Goal: Task Accomplishment & Management: Use online tool/utility

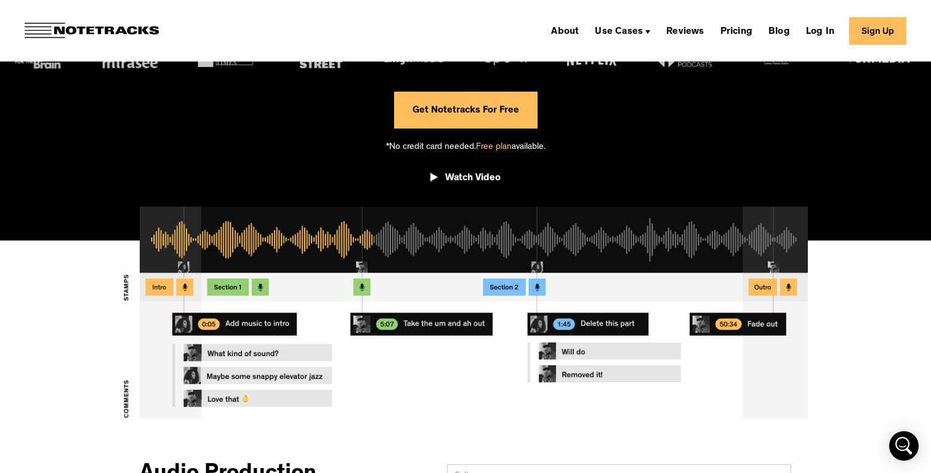
scroll to position [270, 0]
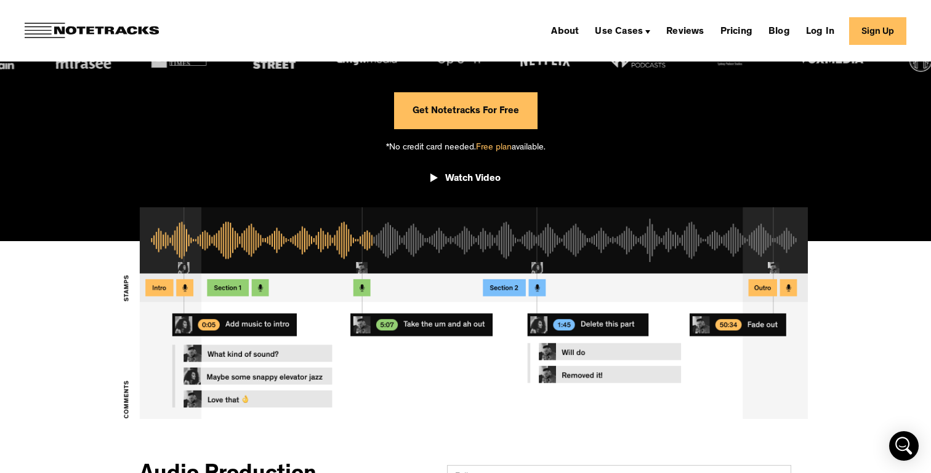
click at [895, 37] on link "Sign Up" at bounding box center [877, 31] width 57 height 28
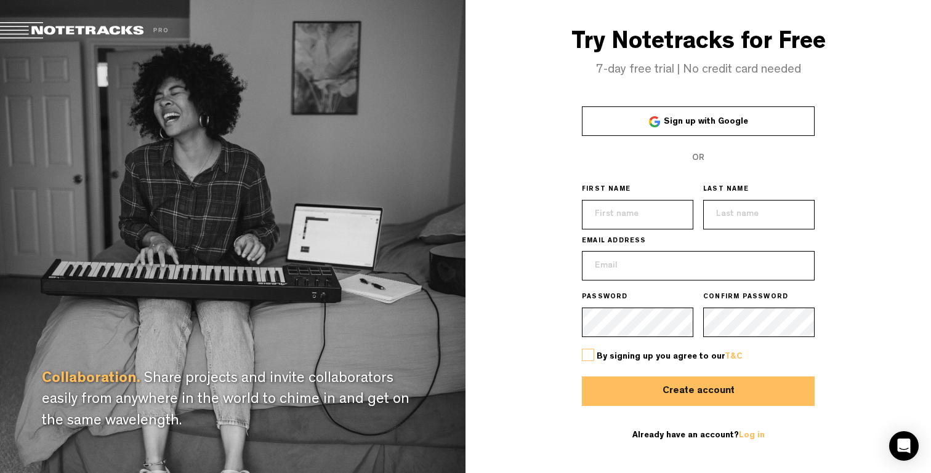
click at [652, 214] on input "text" at bounding box center [637, 215] width 111 height 30
type input "[PERSON_NAME]"
paste input "[PERSON_NAME][EMAIL_ADDRESS][PERSON_NAME][DOMAIN_NAME]"
type input "[PERSON_NAME][EMAIL_ADDRESS][PERSON_NAME][DOMAIN_NAME]"
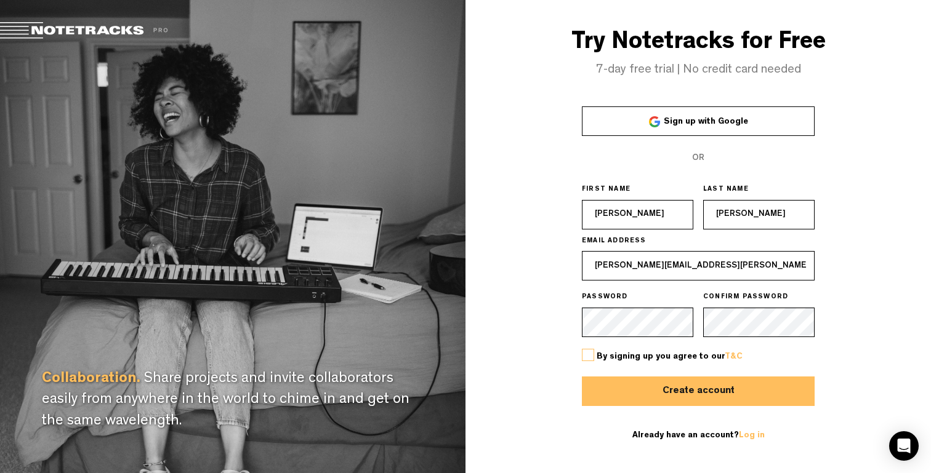
click at [497, 198] on div "Try Notetracks for Free 7-day free trial | No credit card needed Sign up with G…" at bounding box center [697, 236] width 465 height 473
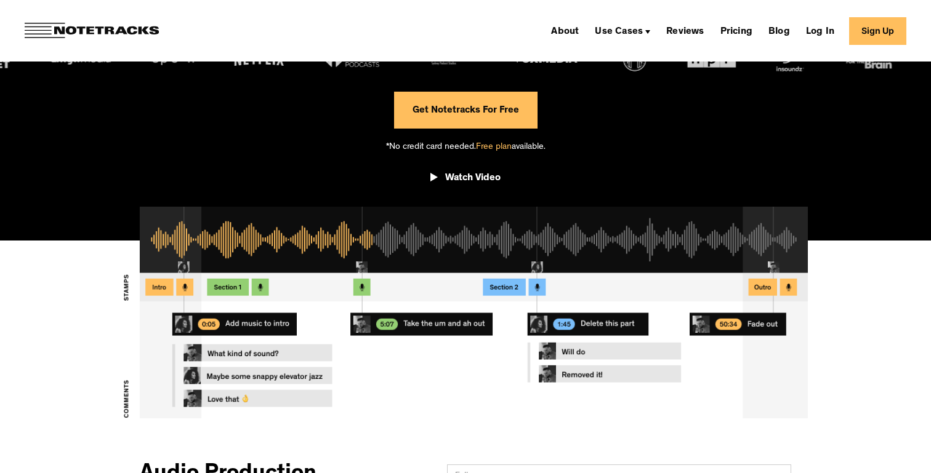
scroll to position [270, 0]
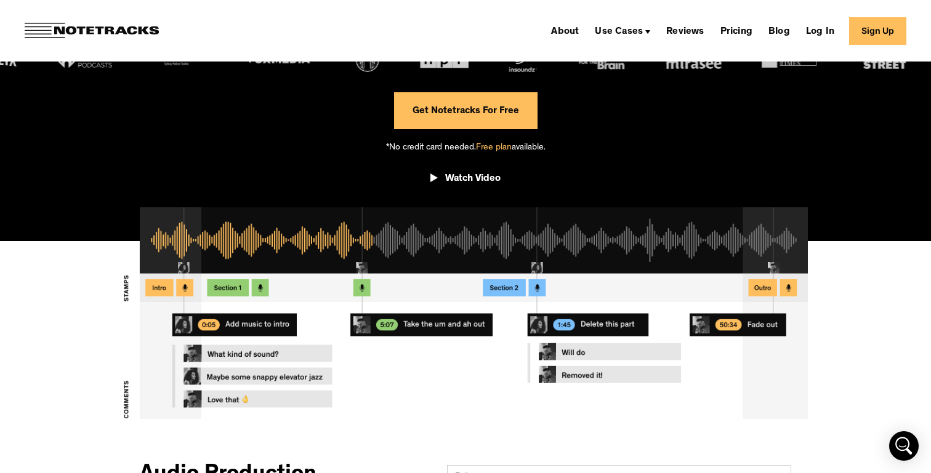
click at [876, 31] on link "Sign Up" at bounding box center [877, 31] width 57 height 28
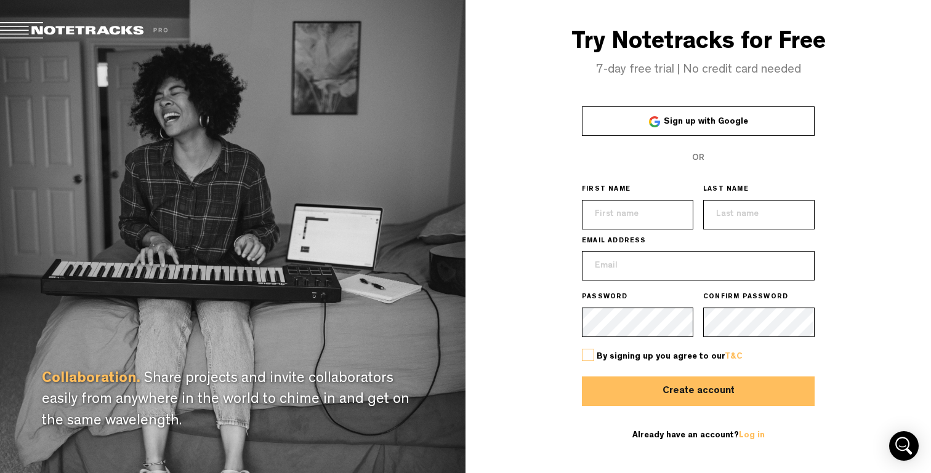
click at [610, 204] on input "text" at bounding box center [637, 215] width 111 height 30
type input "[PERSON_NAME]"
paste input "[PERSON_NAME][EMAIL_ADDRESS][PERSON_NAME][DOMAIN_NAME]"
type input "[PERSON_NAME][EMAIL_ADDRESS][PERSON_NAME][DOMAIN_NAME]"
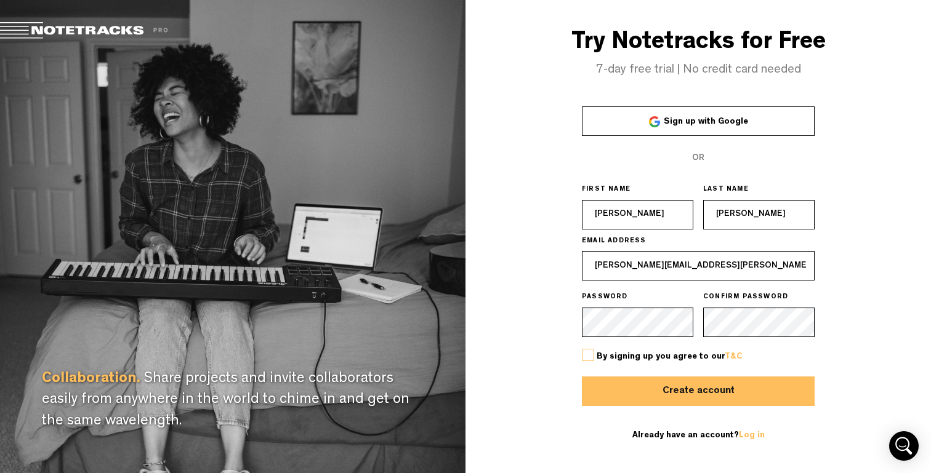
click at [556, 357] on div "Try Notetracks for Free 7-day free trial | No credit card needed Sign up with G…" at bounding box center [697, 236] width 465 height 473
click at [587, 355] on label at bounding box center [588, 355] width 12 height 12
click at [0, 0] on input "checkbox" at bounding box center [0, 0] width 0 height 0
click at [624, 386] on button "Create account" at bounding box center [698, 392] width 233 height 30
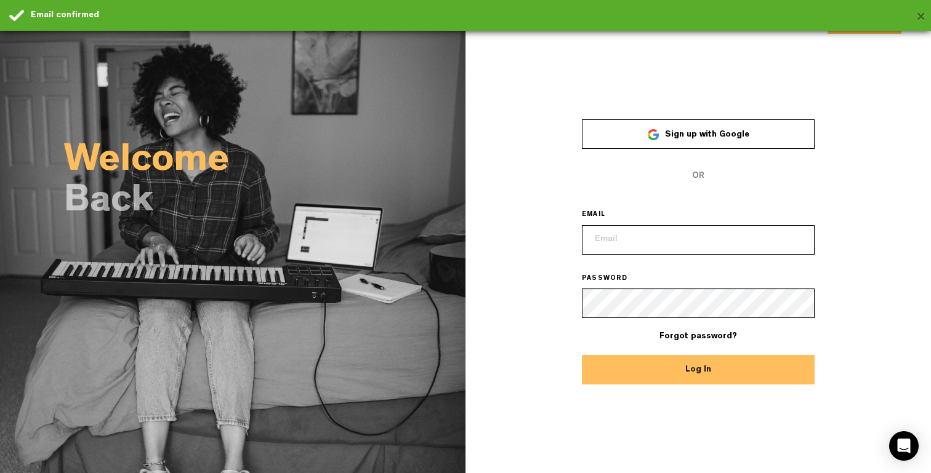
click at [922, 13] on button "×" at bounding box center [920, 18] width 9 height 25
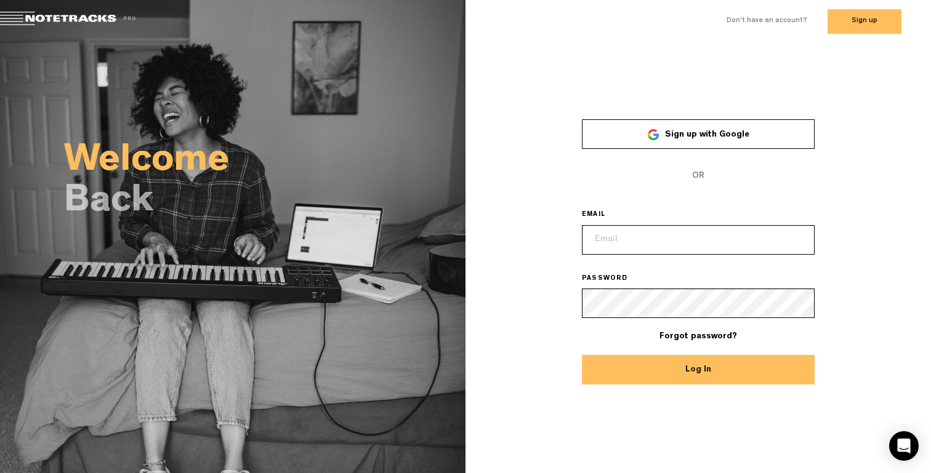
click at [678, 247] on input "email" at bounding box center [698, 240] width 233 height 30
type input "[PERSON_NAME][EMAIL_ADDRESS][PERSON_NAME][DOMAIN_NAME]"
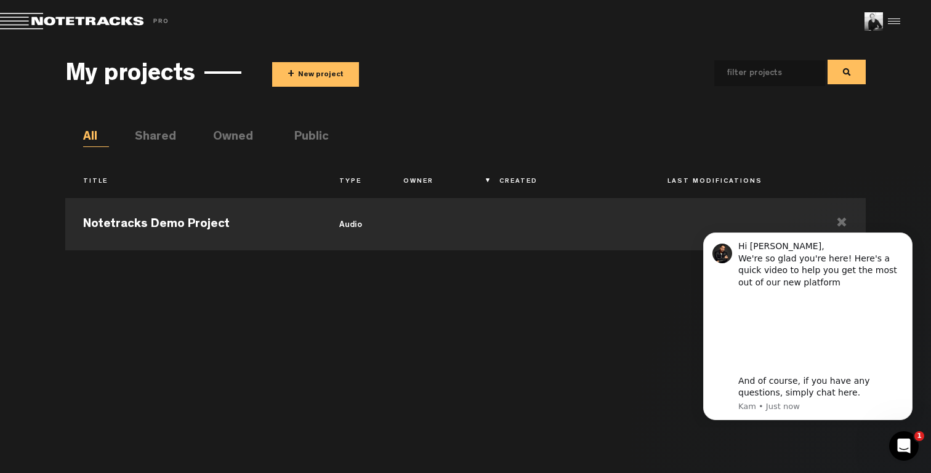
click at [532, 359] on div "Notetracks Demo Project audio" at bounding box center [465, 326] width 800 height 269
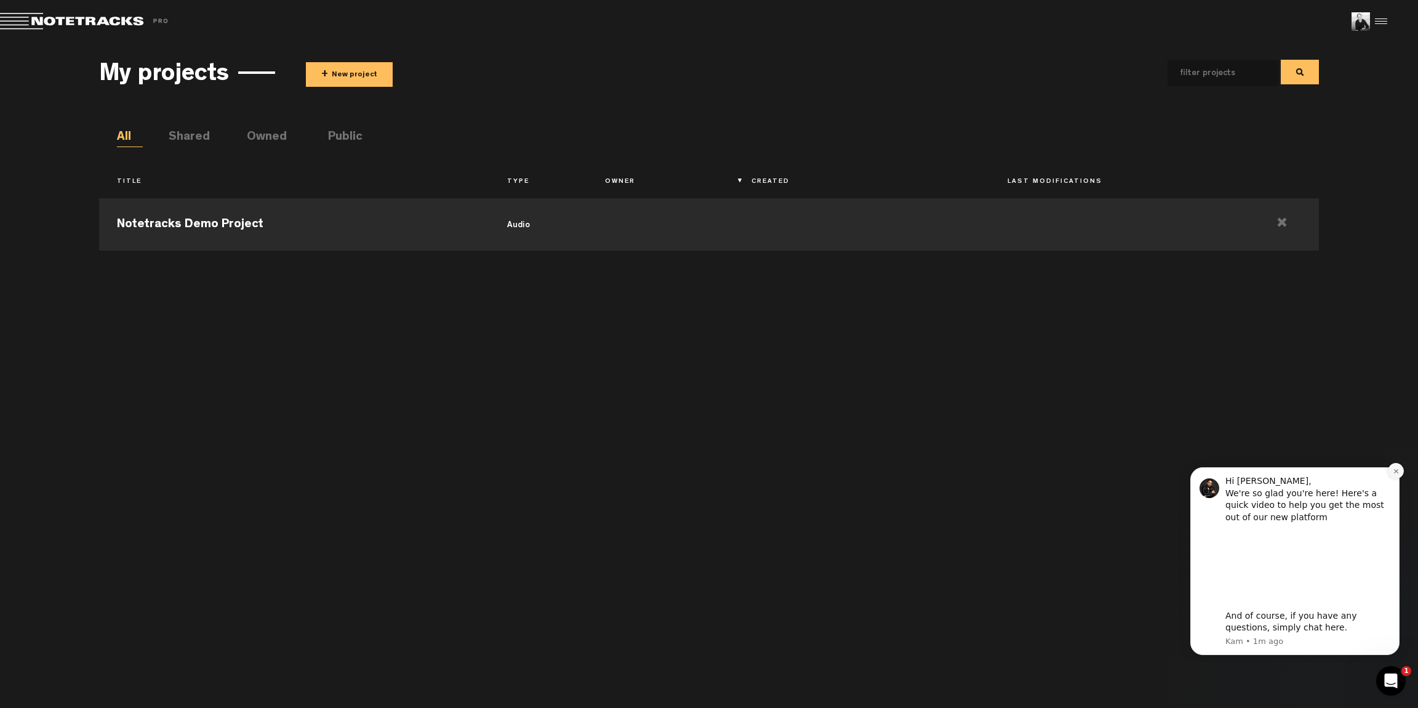
click at [930, 467] on button "Dismiss notification" at bounding box center [1396, 471] width 16 height 16
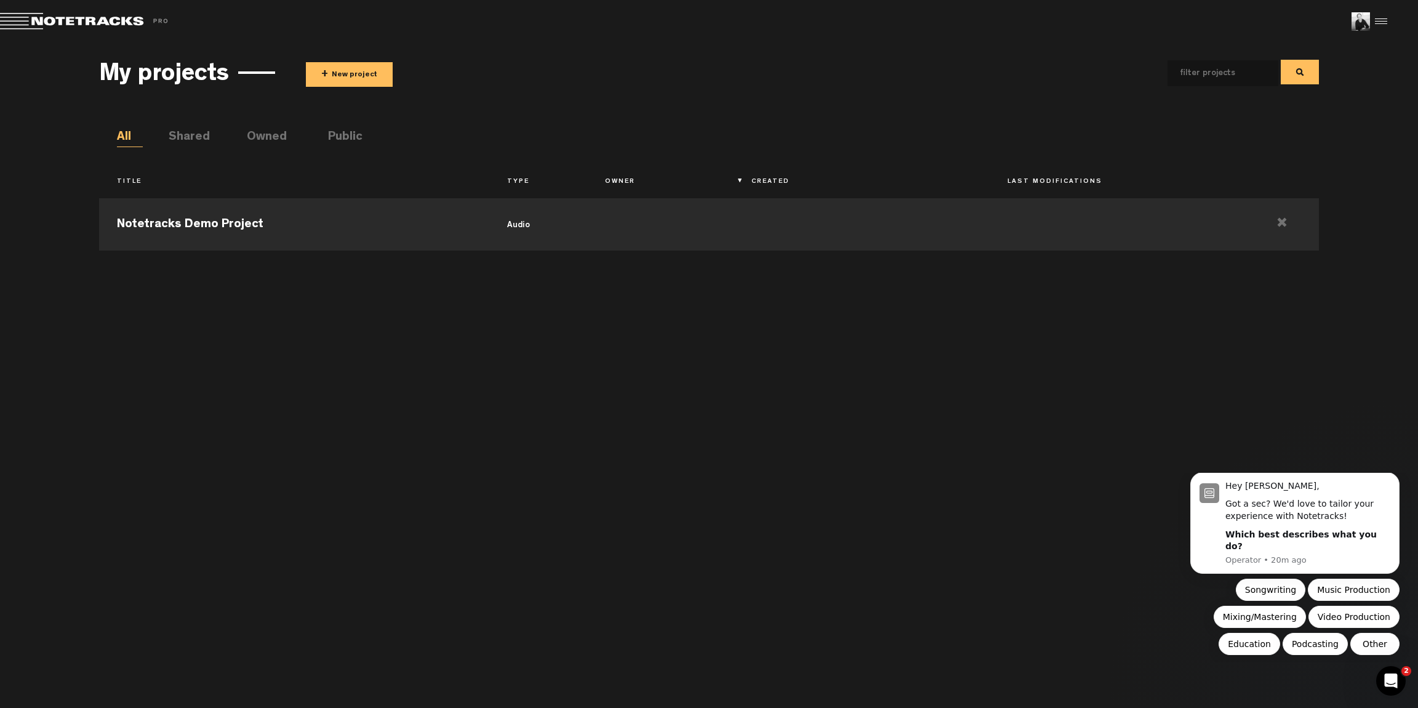
click at [332, 56] on div "My projects + New project" at bounding box center [708, 73] width 1219 height 46
click at [332, 73] on button "+ New project" at bounding box center [349, 74] width 87 height 25
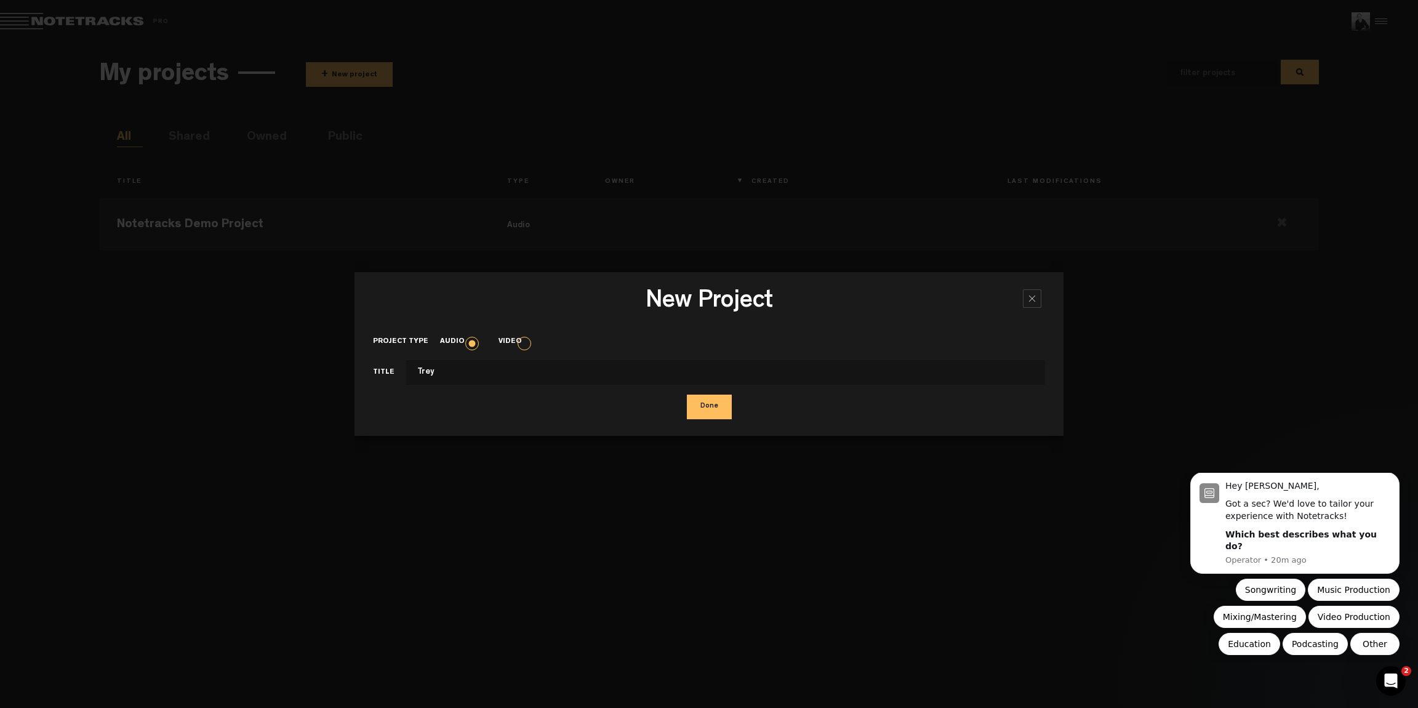
type input "Trey"
click at [701, 407] on button "Done" at bounding box center [709, 407] width 45 height 25
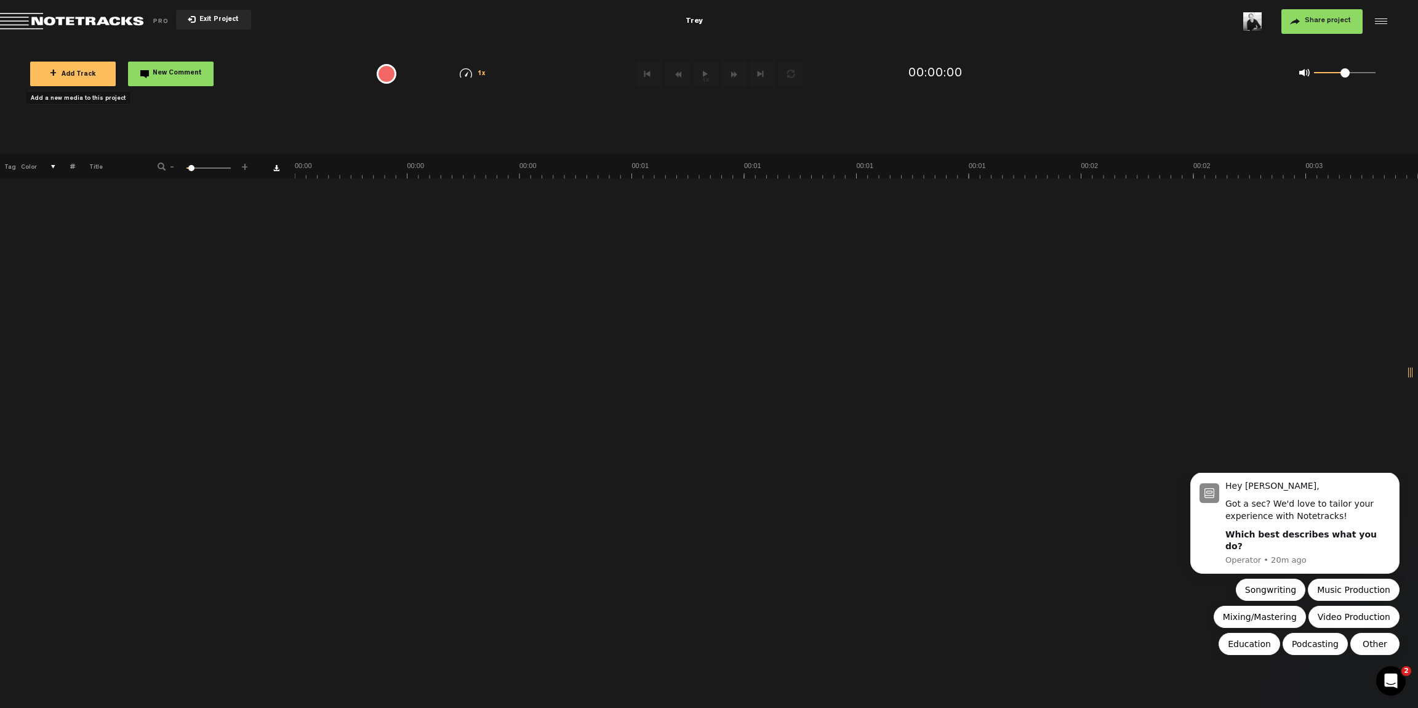
click at [53, 72] on span "+" at bounding box center [53, 74] width 7 height 10
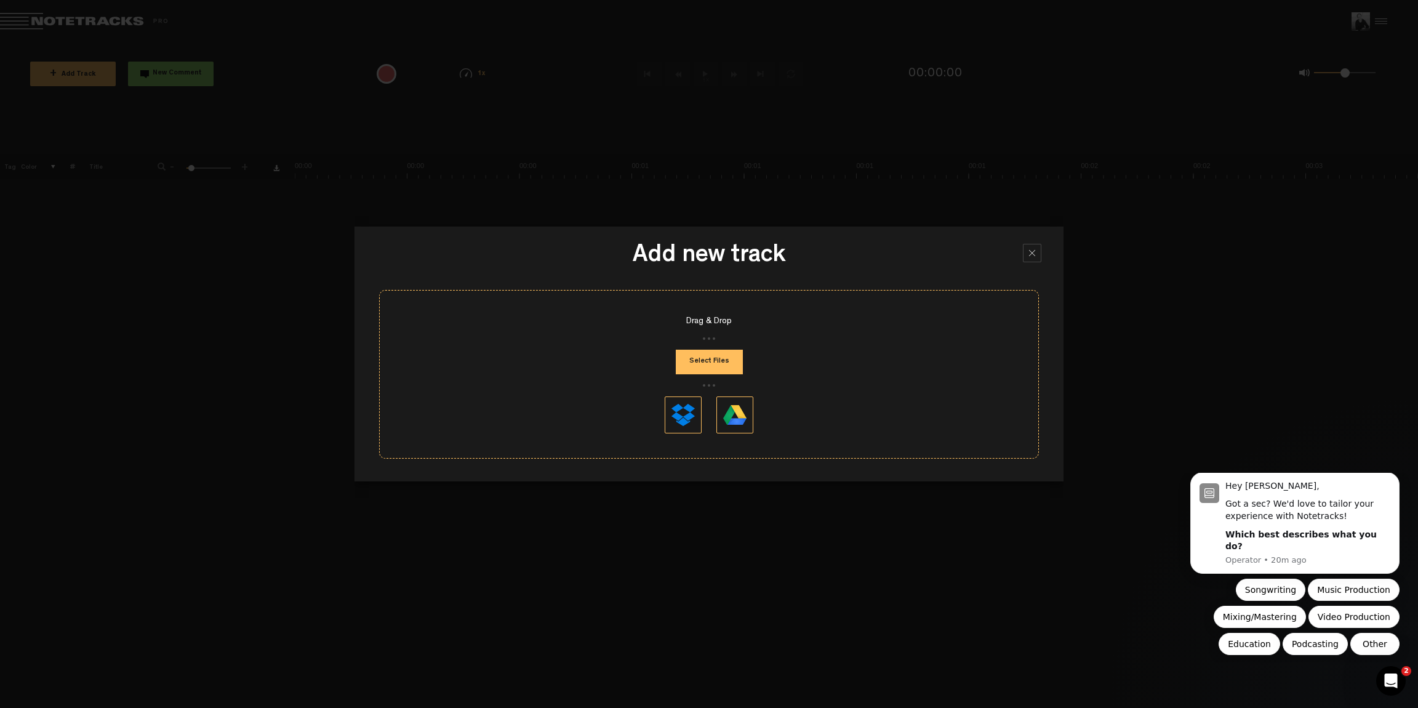
click at [696, 361] on button "Select Files" at bounding box center [709, 362] width 67 height 25
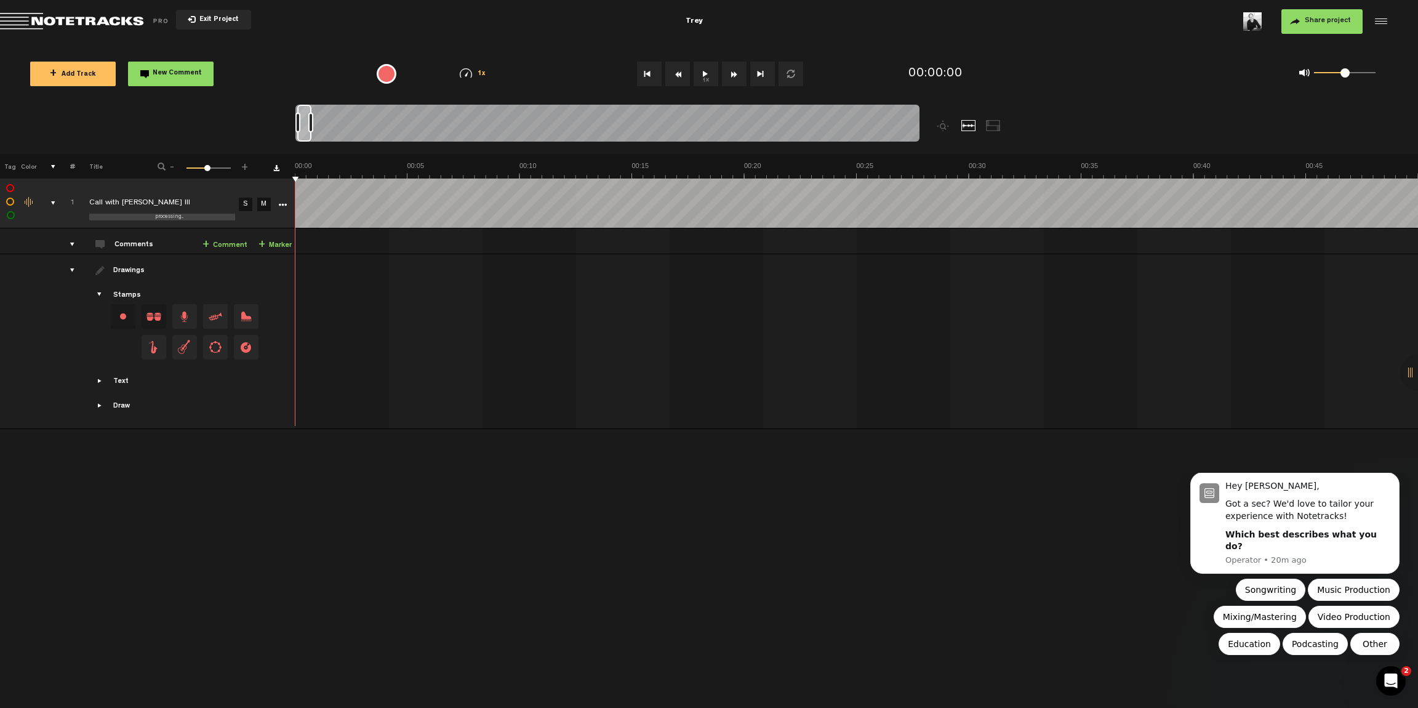
click at [700, 74] on button "1x" at bounding box center [706, 74] width 25 height 25
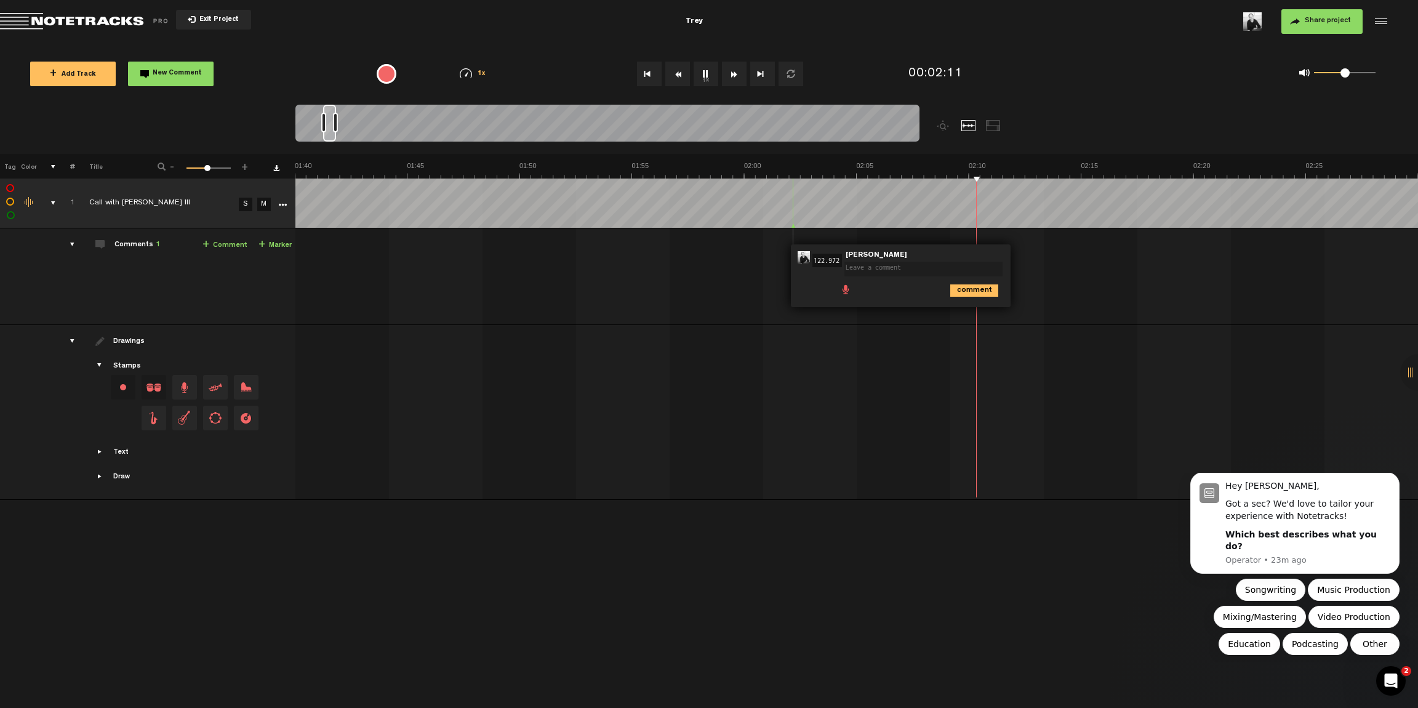
type textarea "I"
type textarea "Opportunist."
click at [930, 294] on icon "comment" at bounding box center [974, 290] width 48 height 12
click at [930, 473] on icon "Open Intercom Messenger" at bounding box center [1389, 679] width 20 height 20
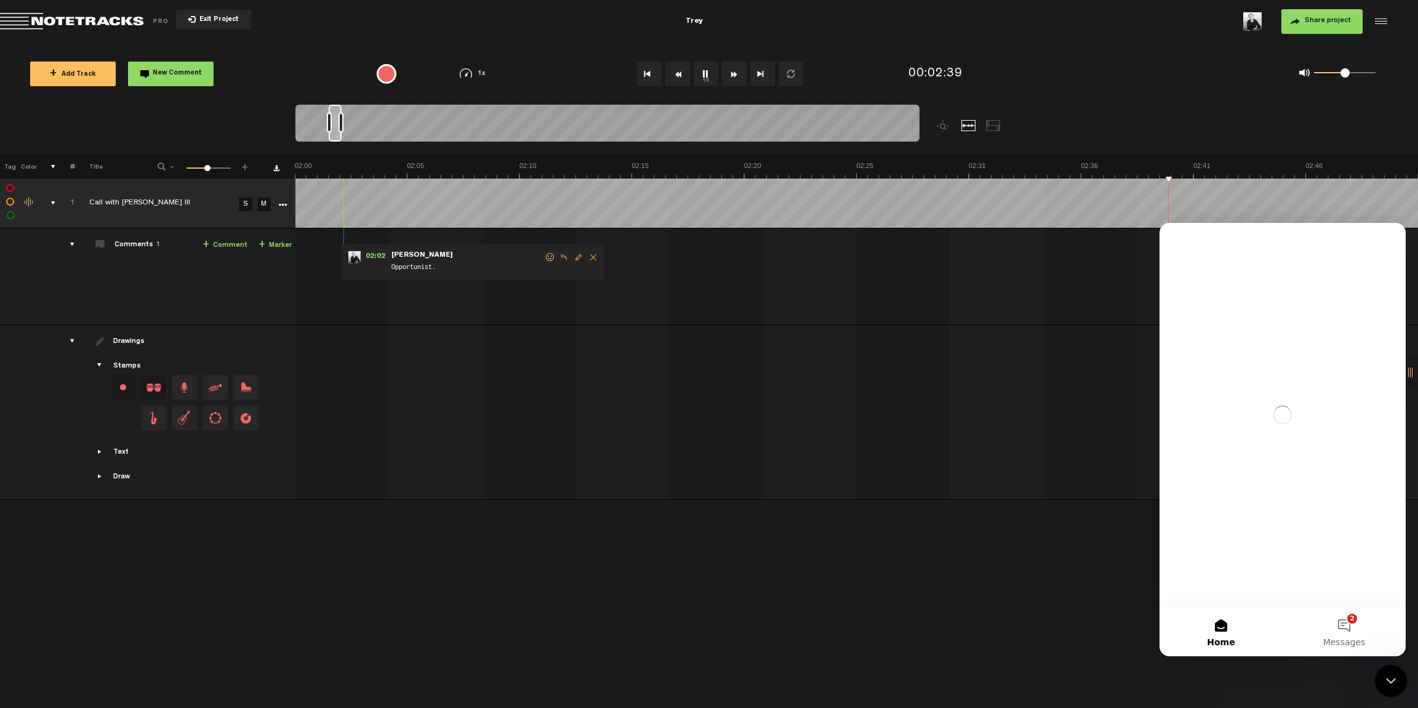
scroll to position [0, 0]
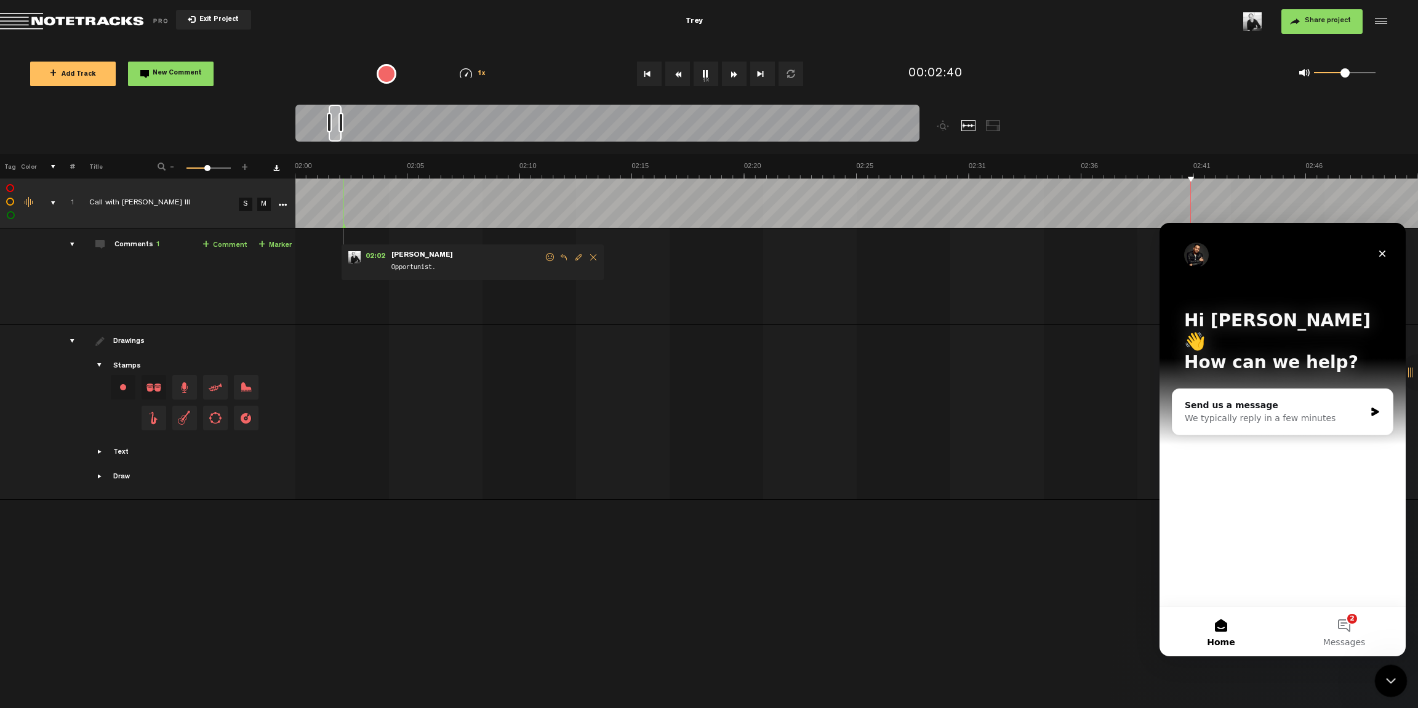
click at [930, 473] on icon "Close Intercom Messenger" at bounding box center [1389, 679] width 15 height 15
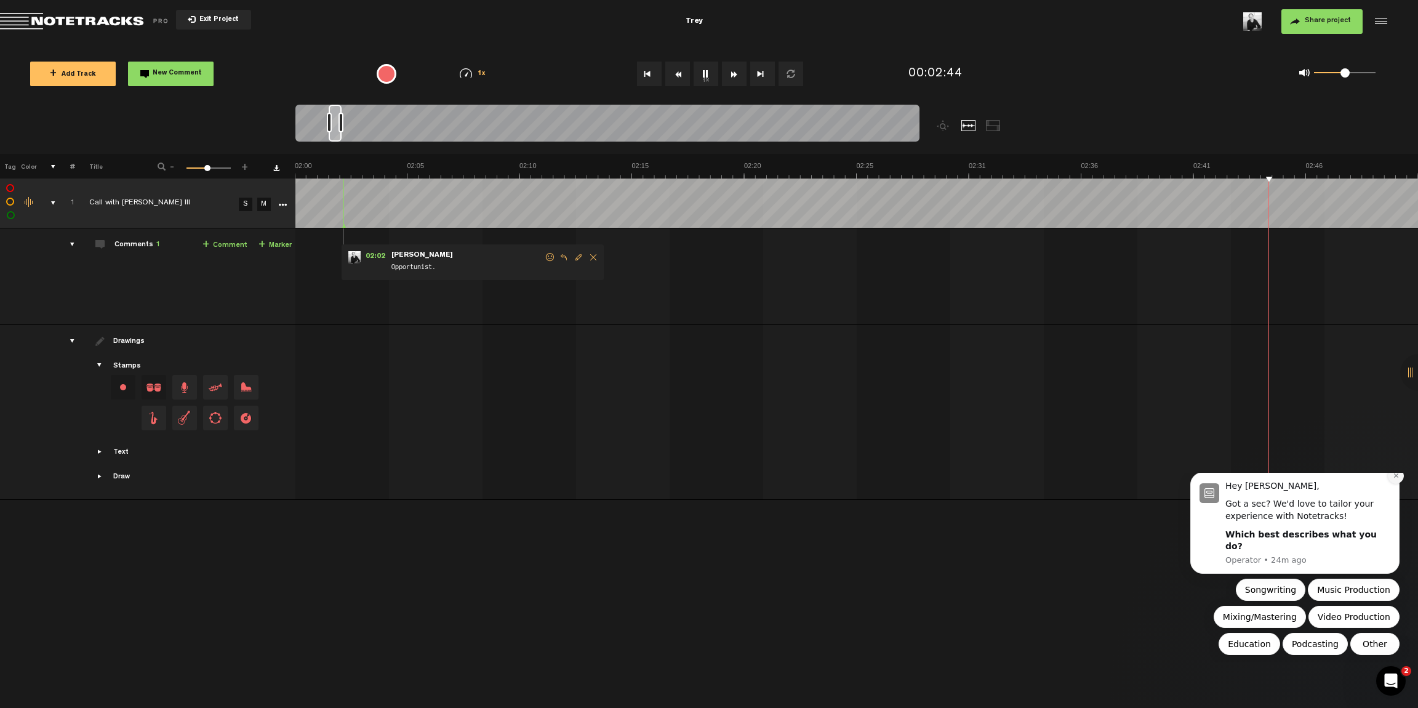
click at [930, 473] on icon "Dismiss notification" at bounding box center [1396, 475] width 7 height 7
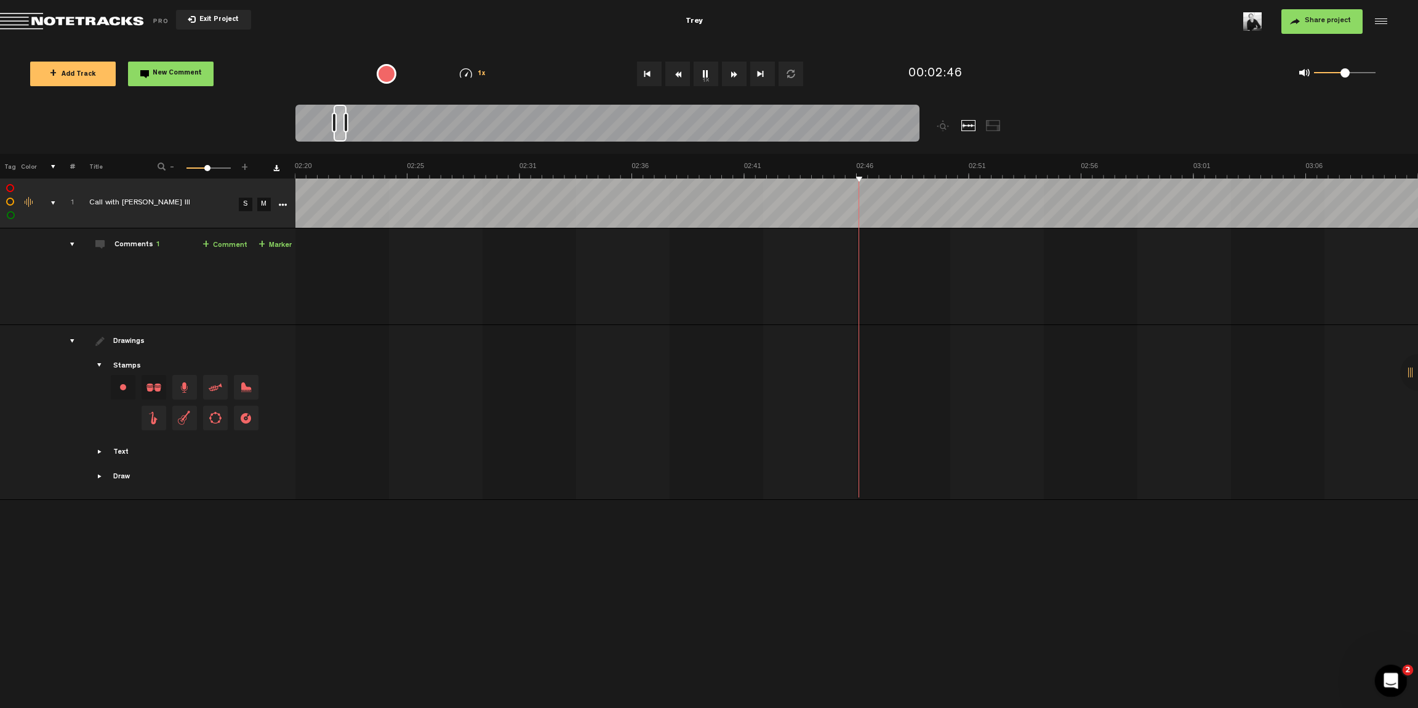
scroll to position [0, 3145]
click at [930, 473] on icon "Open Intercom Messenger" at bounding box center [1389, 679] width 20 height 20
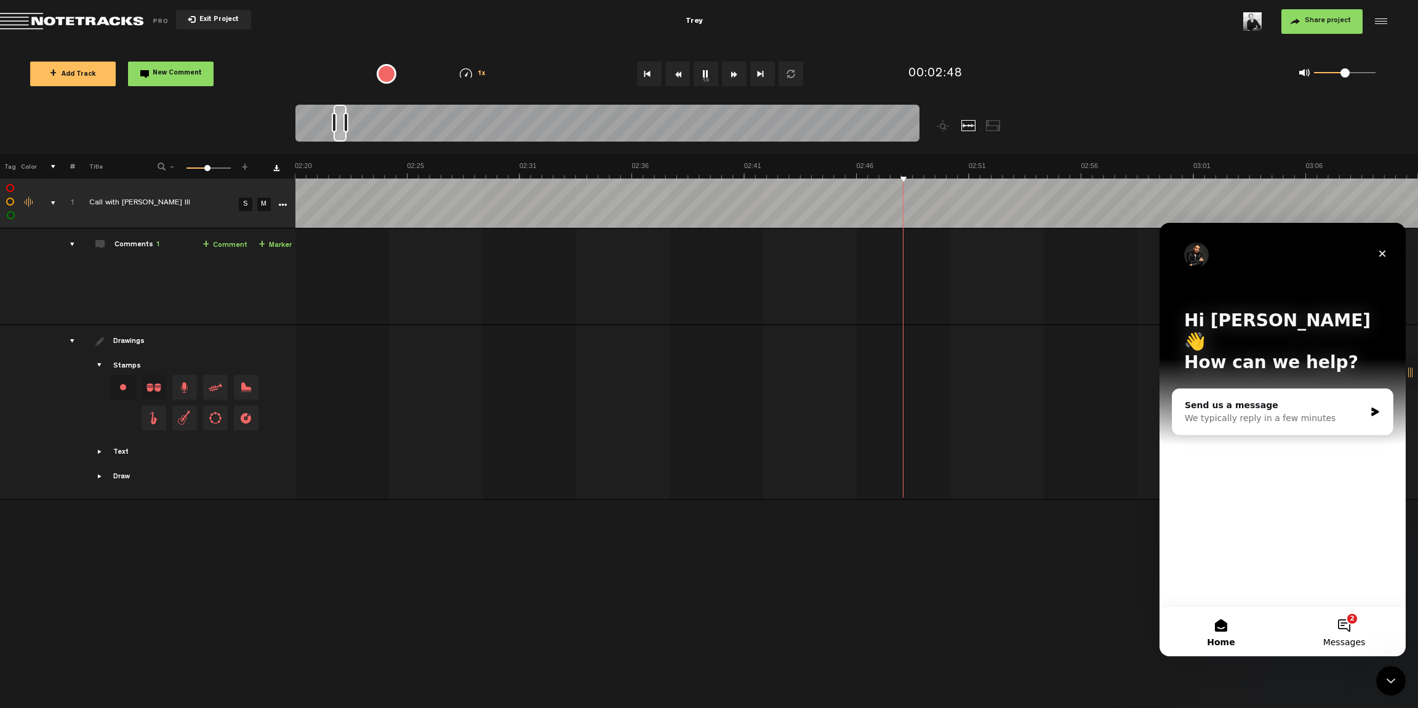
click at [930, 473] on button "2 Messages" at bounding box center [1344, 631] width 123 height 49
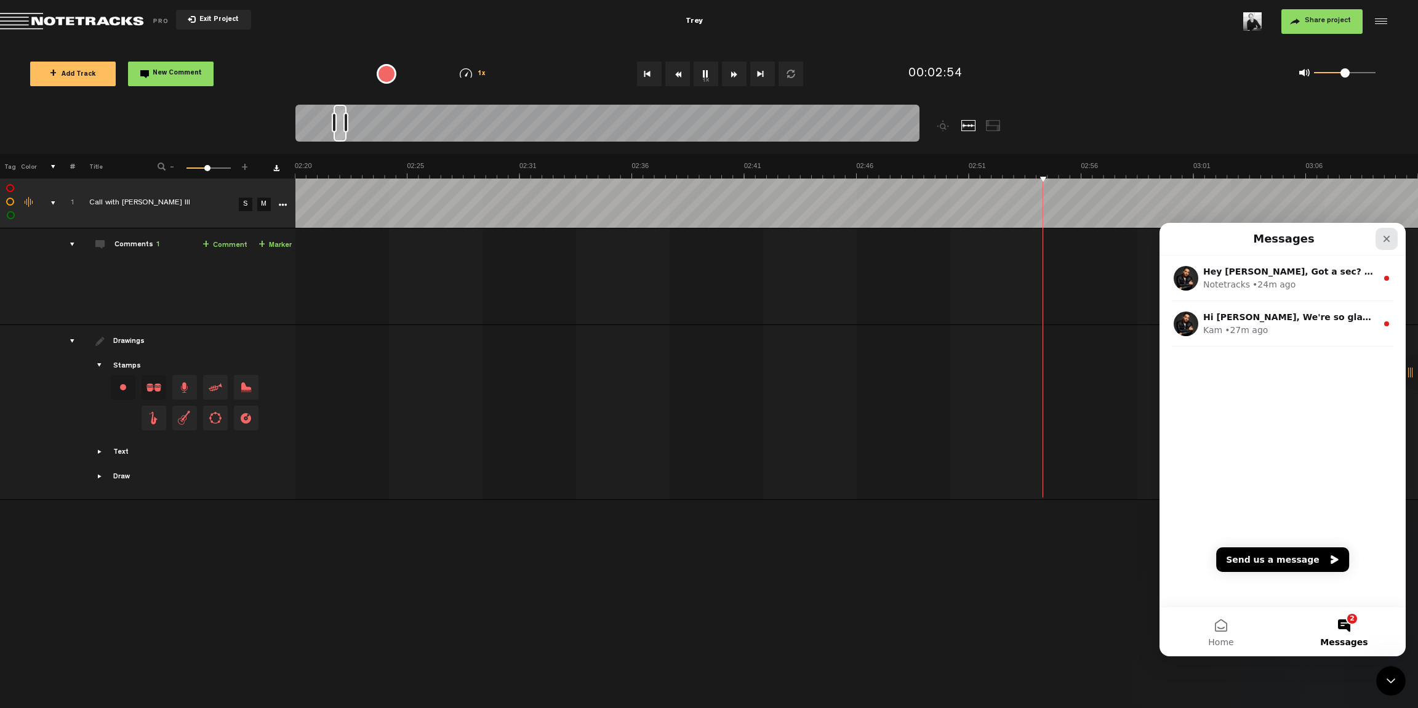
click at [930, 245] on div "Close" at bounding box center [1387, 239] width 22 height 22
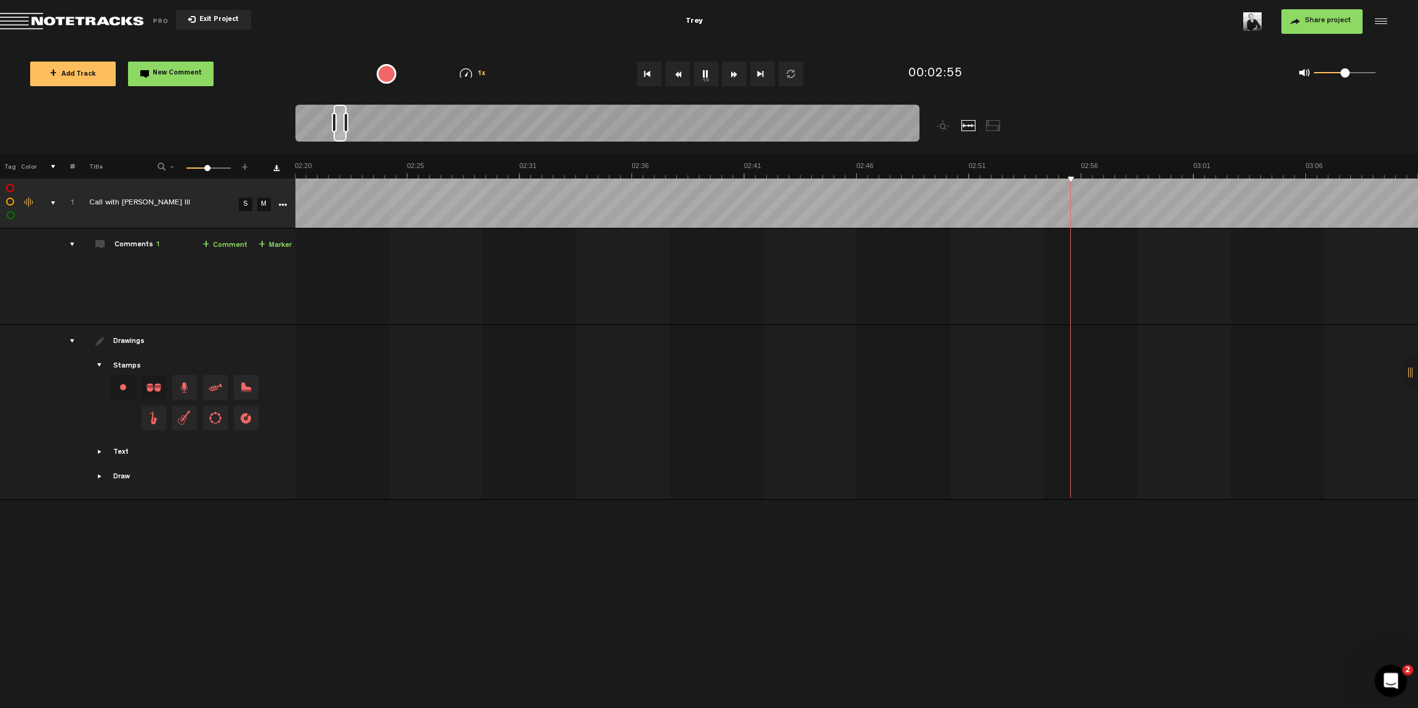
click at [930, 473] on div "Open Intercom Messenger" at bounding box center [1389, 679] width 41 height 41
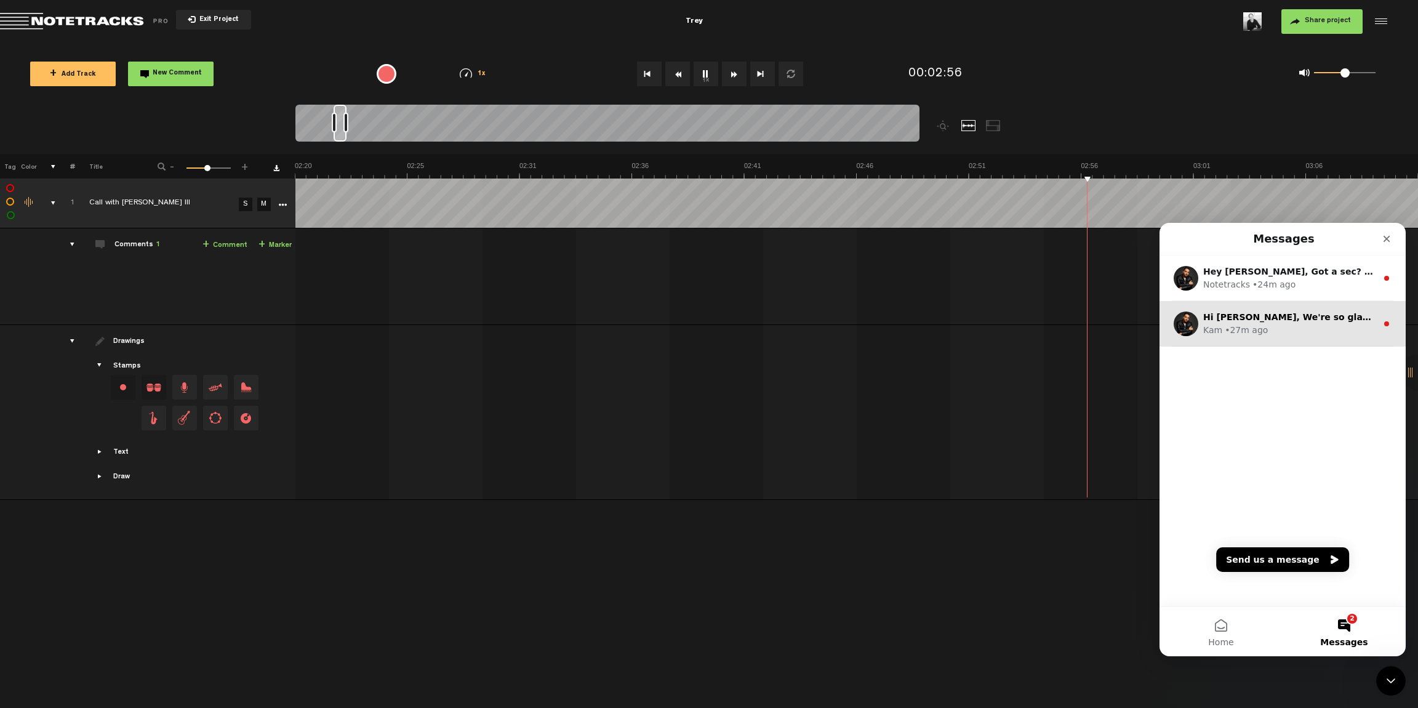
click at [930, 327] on div "• 27m ago" at bounding box center [1246, 330] width 43 height 13
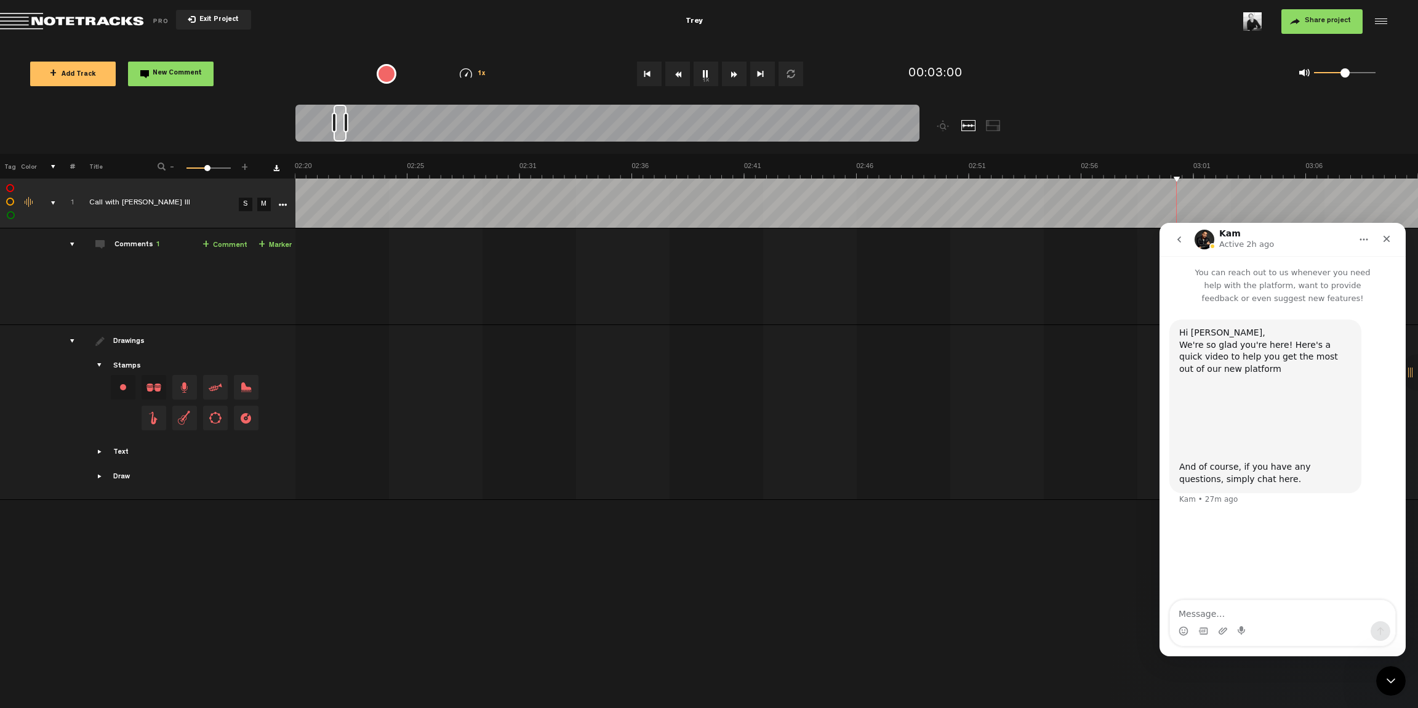
click at [930, 238] on icon "go back" at bounding box center [1179, 240] width 10 height 10
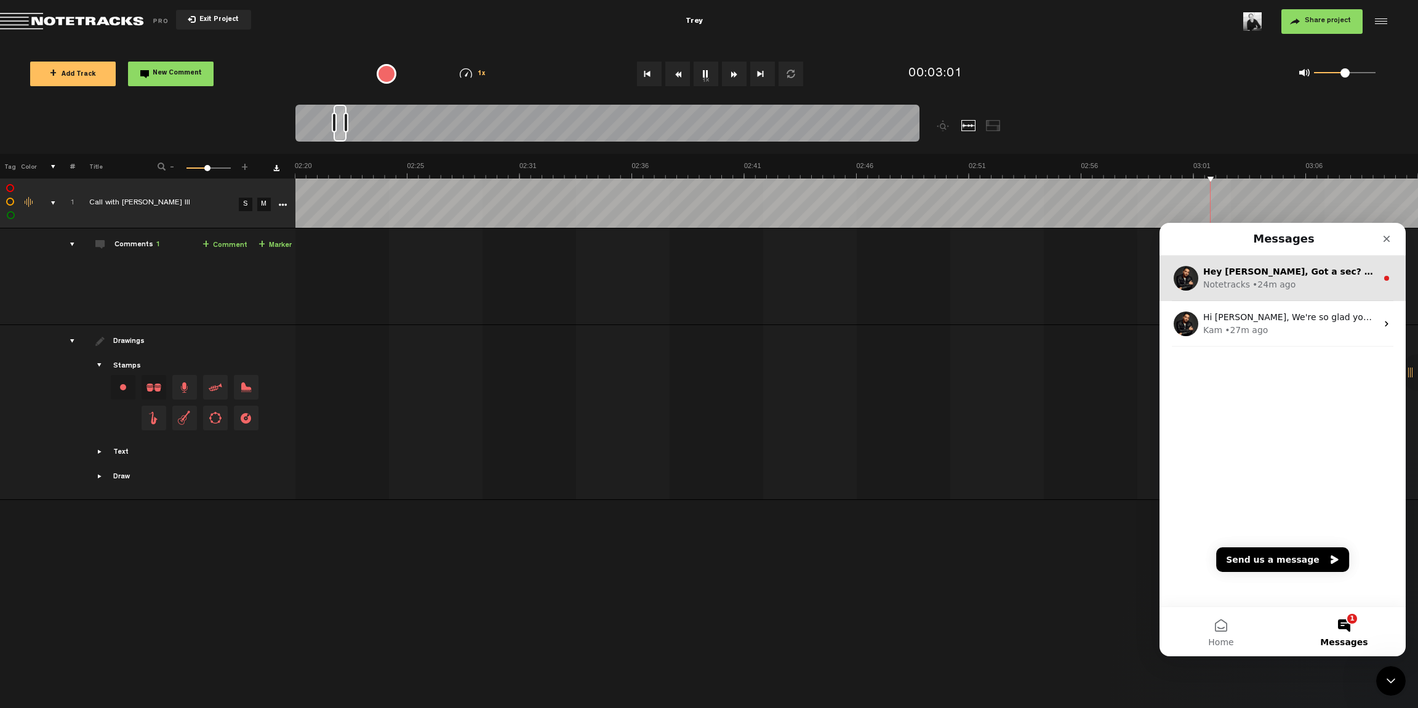
click at [930, 286] on div "• 24m ago" at bounding box center [1274, 284] width 43 height 13
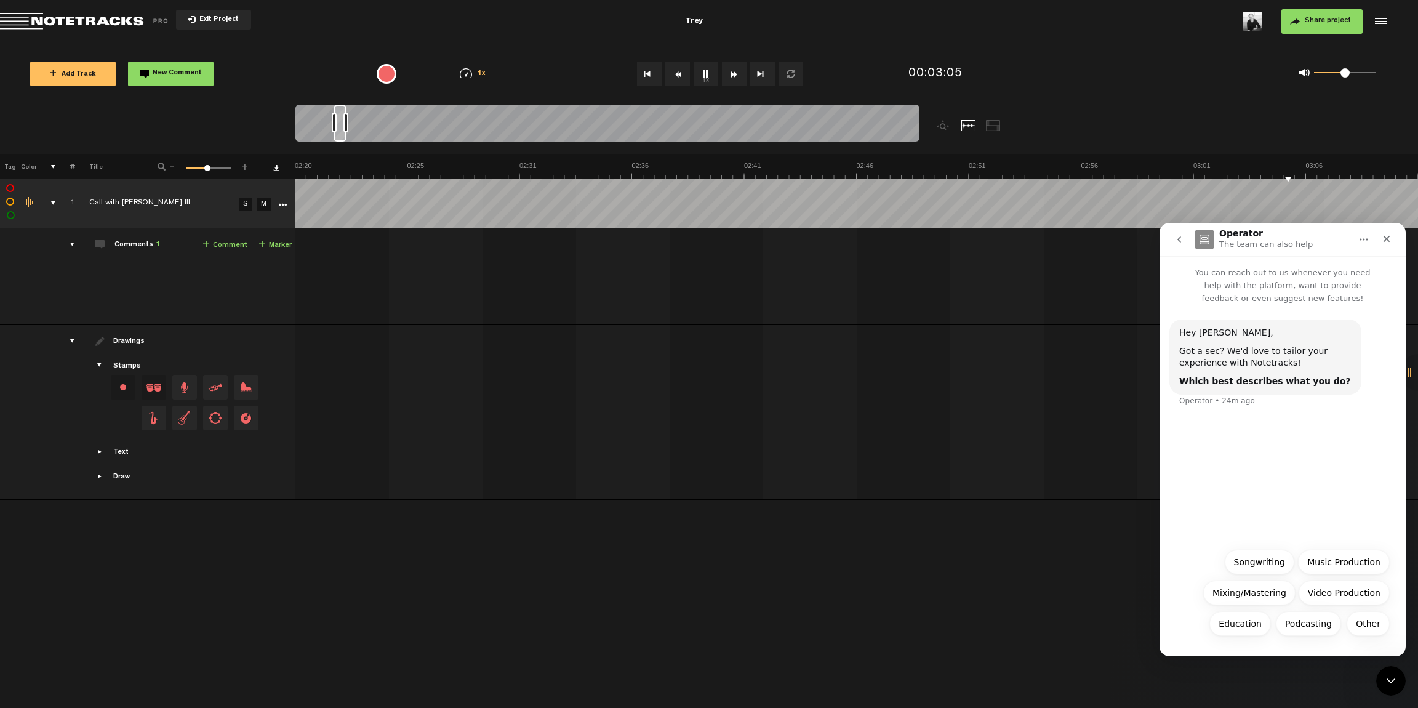
click at [930, 241] on icon "go back" at bounding box center [1179, 240] width 10 height 10
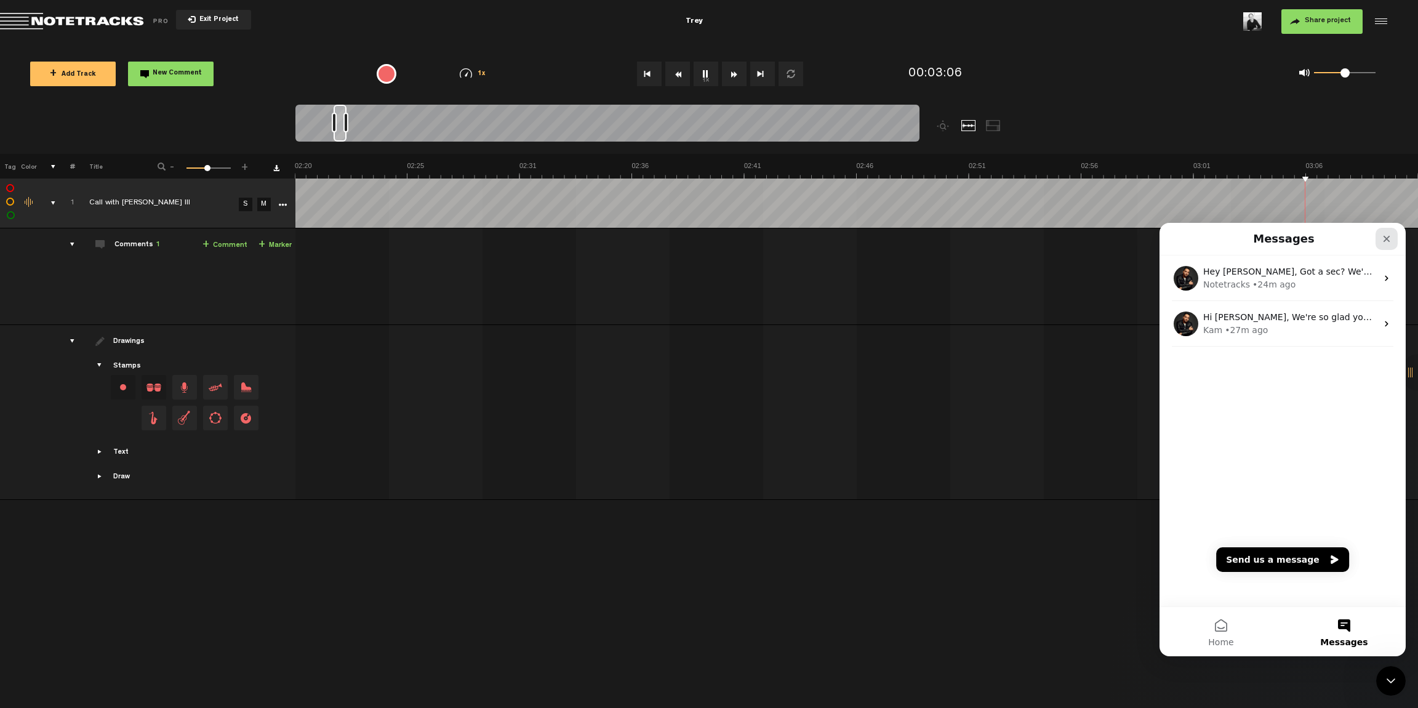
scroll to position [0, 3595]
click at [930, 241] on icon "Close" at bounding box center [1387, 239] width 7 height 7
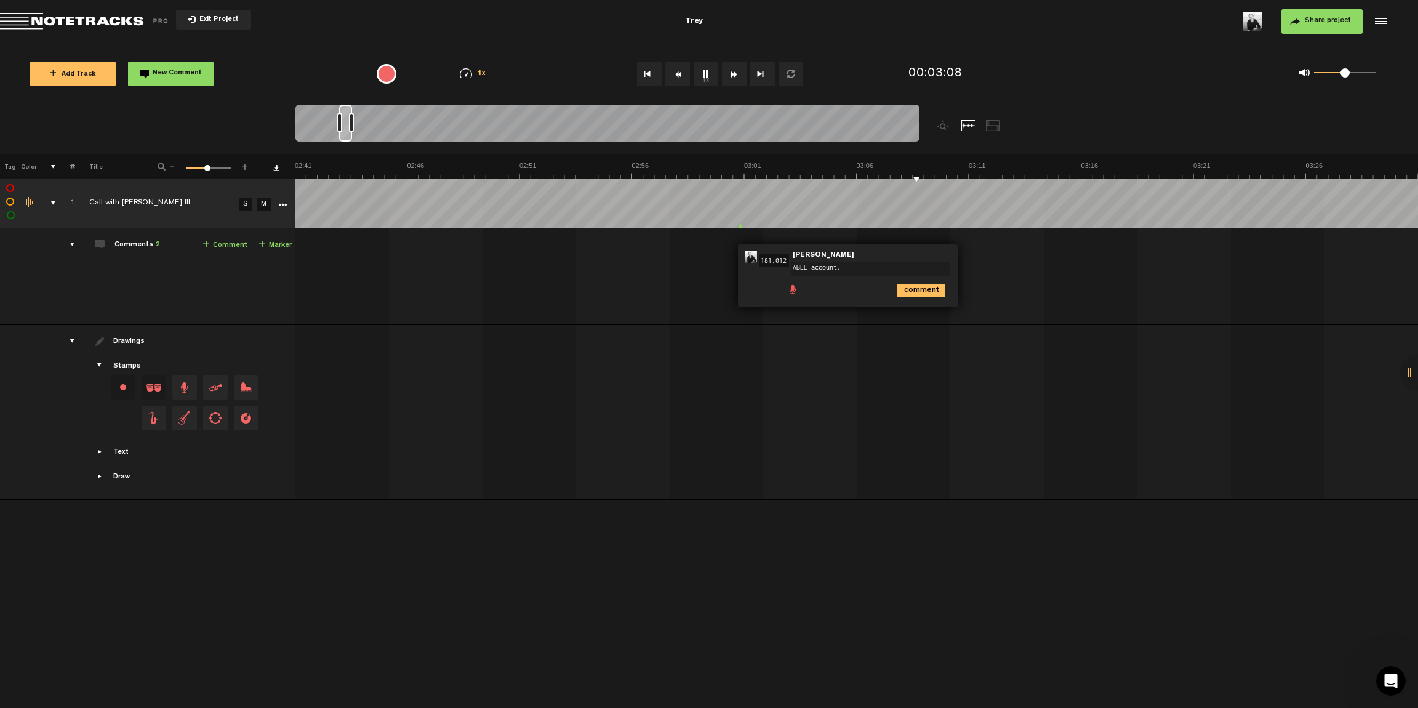
type textarea "ABLE account."
click at [903, 289] on icon "comment" at bounding box center [921, 290] width 48 height 12
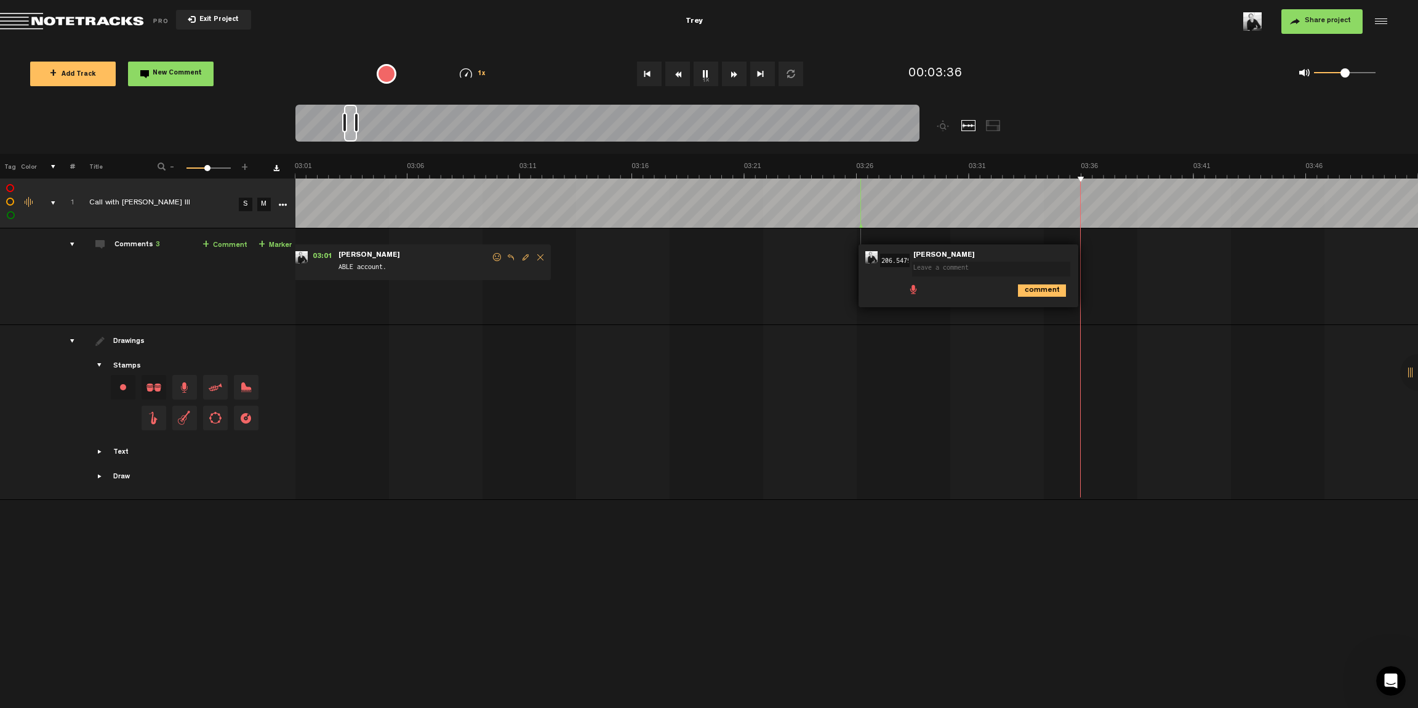
click at [502, 473] on div "+ New drawing Tag Color # Title - 1 100 48 + 1 completed Call with [PERSON_NAME…" at bounding box center [709, 431] width 1418 height 554
click at [608, 473] on div "+ New drawing Tag Color # Title - 1 100 48 + 1 completed Call with [PERSON_NAME…" at bounding box center [709, 431] width 1418 height 554
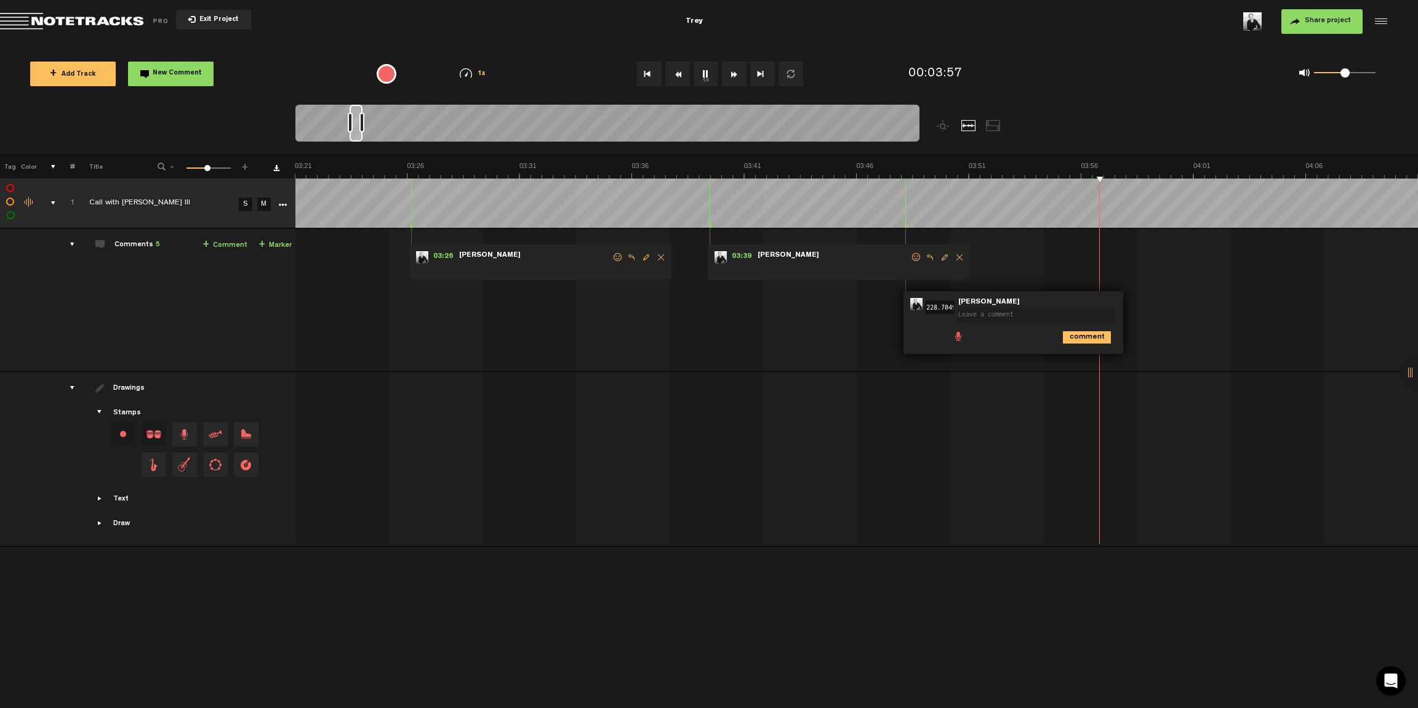
click at [667, 254] on div "03:26 - • [PERSON_NAME]: "" [PERSON_NAME]" at bounding box center [540, 262] width 262 height 36
click at [662, 260] on span "Delete comment" at bounding box center [661, 257] width 15 height 9
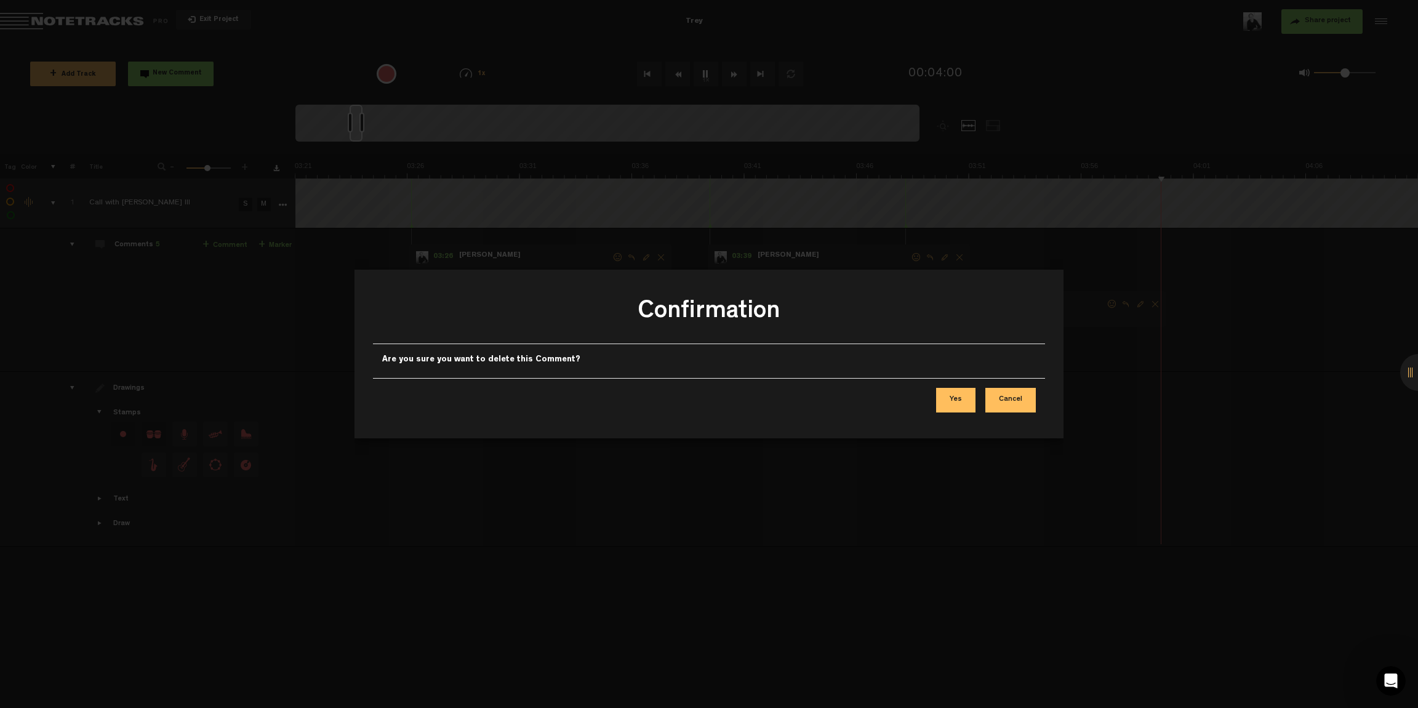
click at [930, 396] on button "Cancel" at bounding box center [1010, 400] width 50 height 25
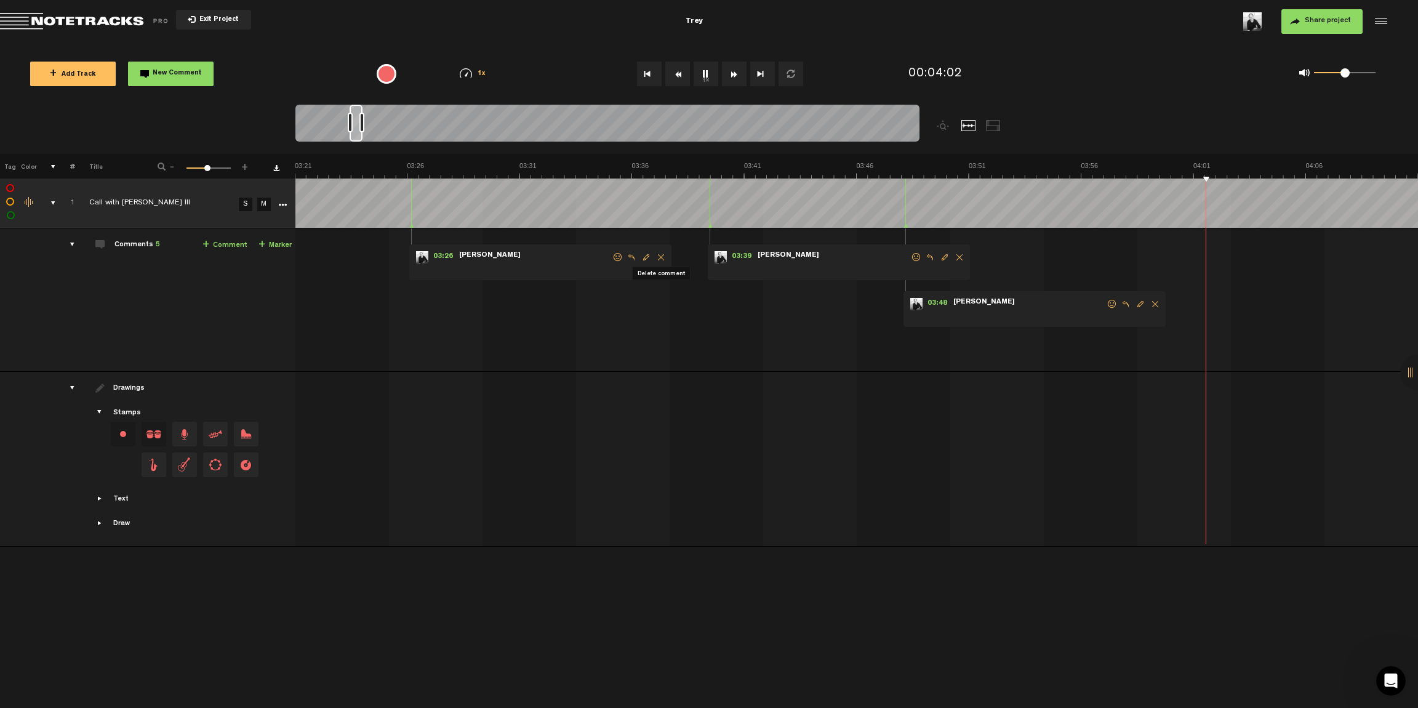
click at [664, 259] on span "Delete comment" at bounding box center [661, 257] width 15 height 9
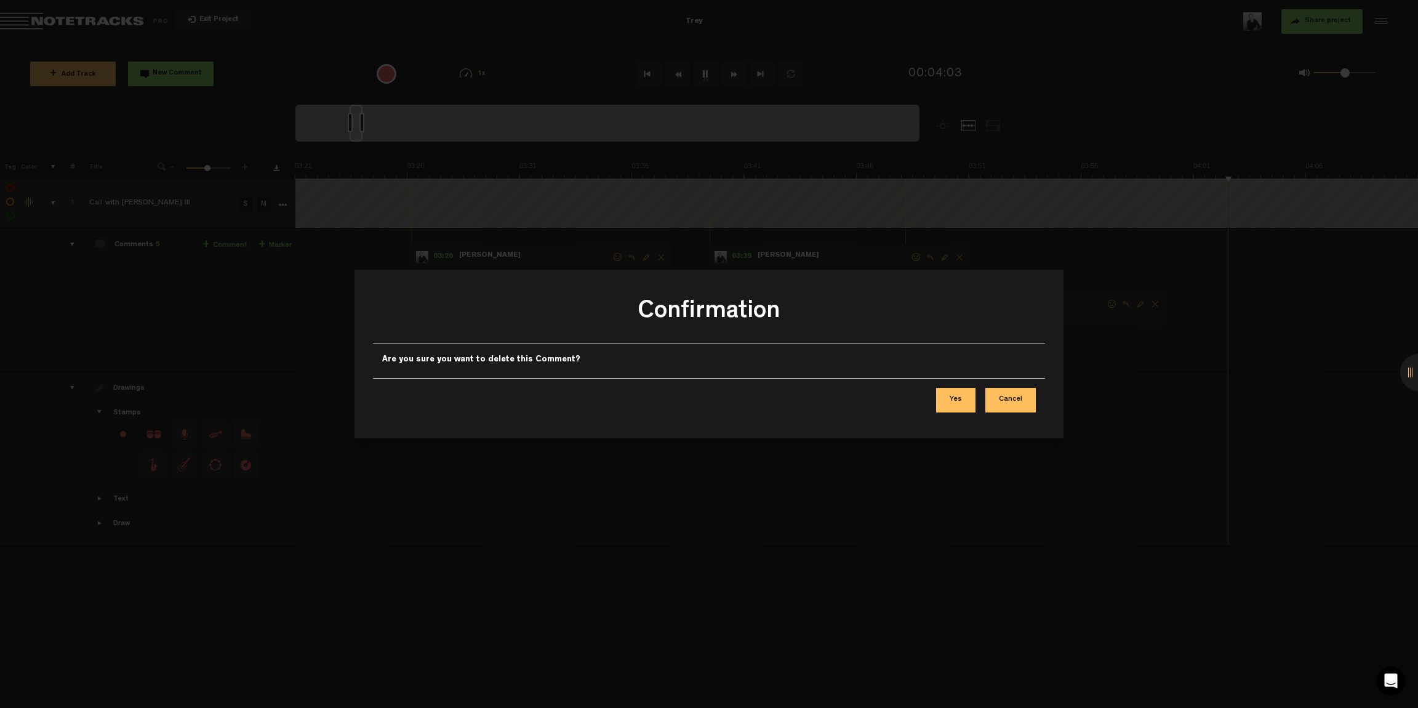
click at [930, 395] on button "Yes" at bounding box center [955, 400] width 39 height 25
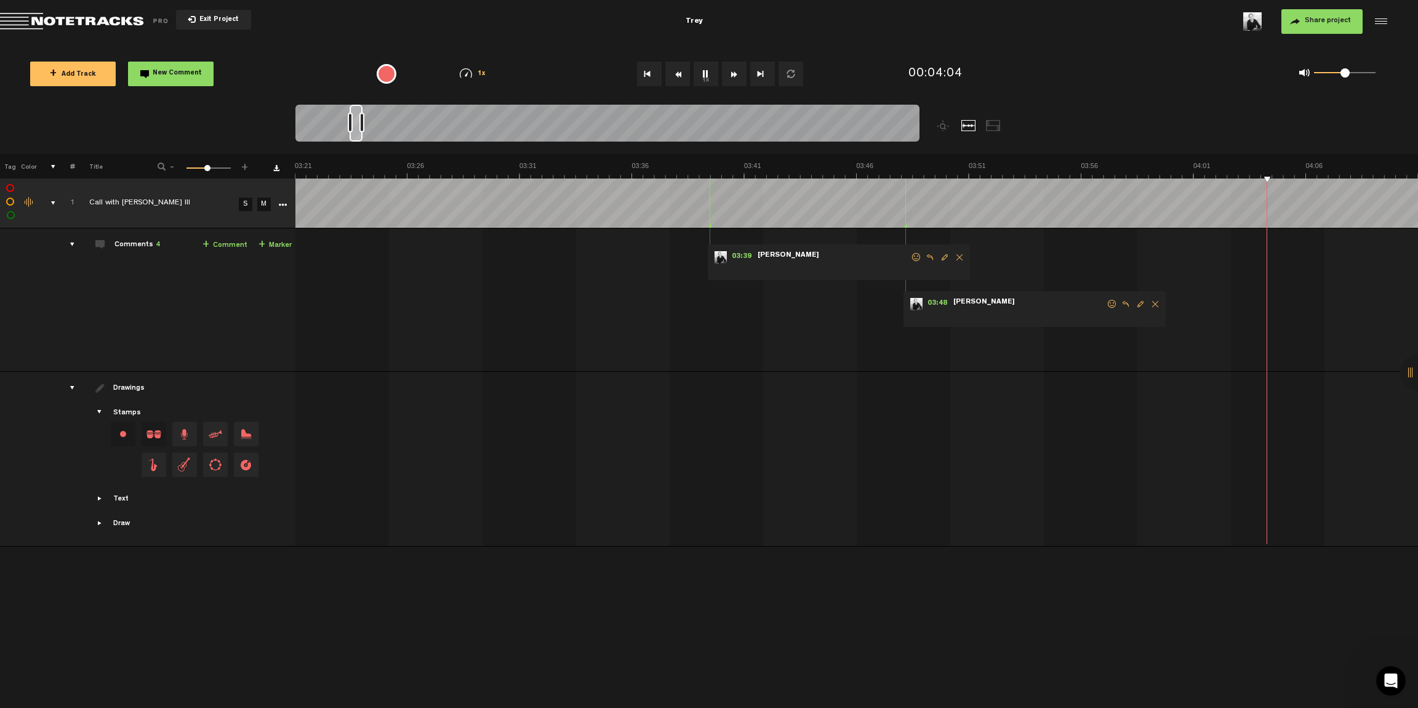
click at [930, 304] on span "Delete comment" at bounding box center [1155, 304] width 15 height 9
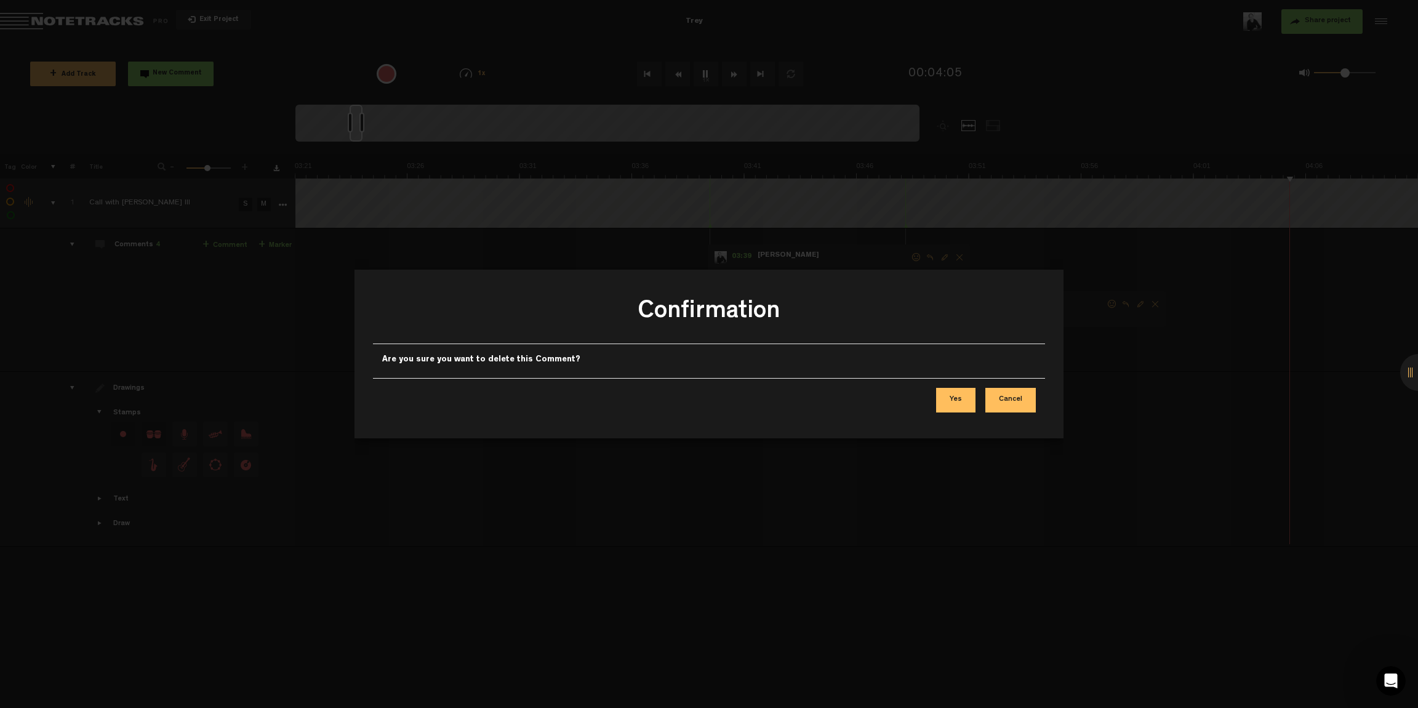
click at [930, 401] on button "Yes" at bounding box center [955, 400] width 39 height 25
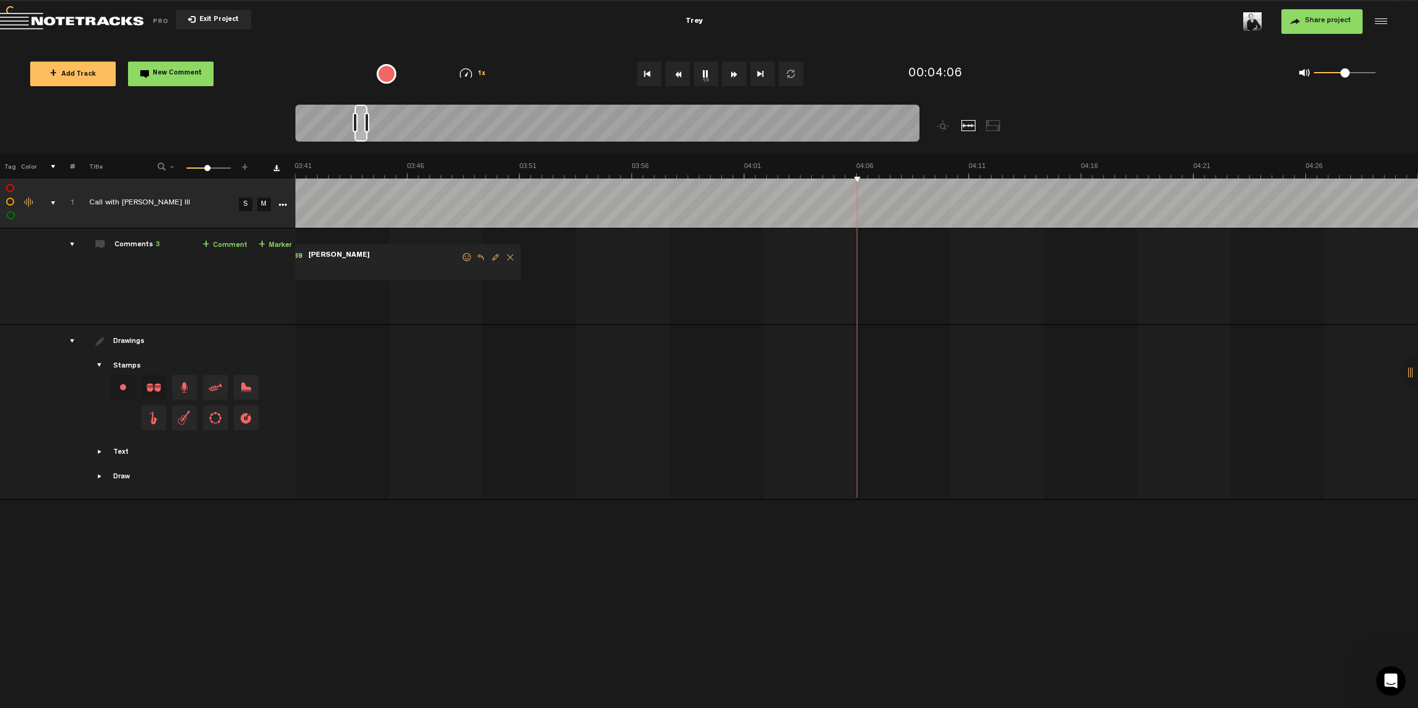
scroll to position [0, 4943]
click at [508, 258] on span "Delete comment" at bounding box center [510, 257] width 15 height 9
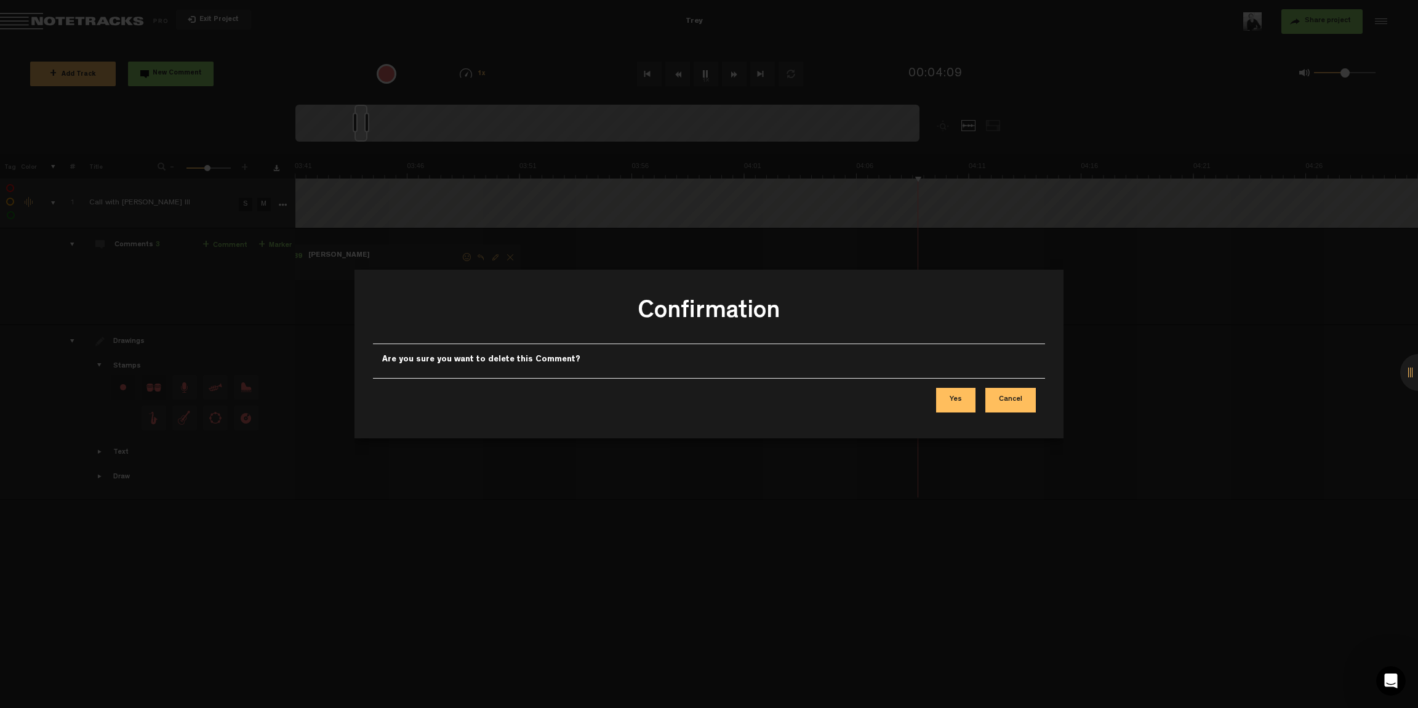
click at [930, 398] on button "Yes" at bounding box center [955, 400] width 39 height 25
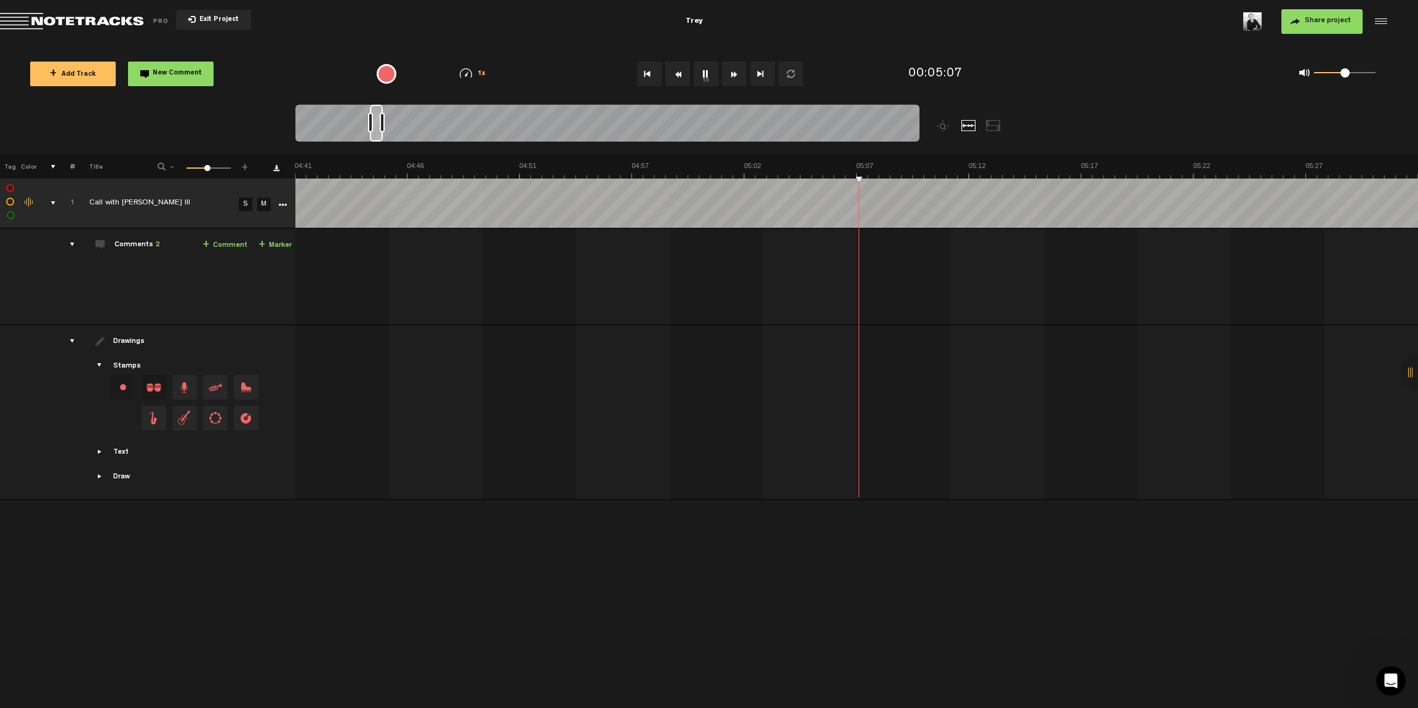
scroll to position [0, 6291]
click at [888, 267] on textarea at bounding box center [920, 269] width 158 height 15
type textarea "Here I don't even know the name of the company."
click at [930, 296] on icon "comment" at bounding box center [971, 294] width 48 height 12
drag, startPoint x: 79, startPoint y: 244, endPoint x: 69, endPoint y: 245, distance: 9.9
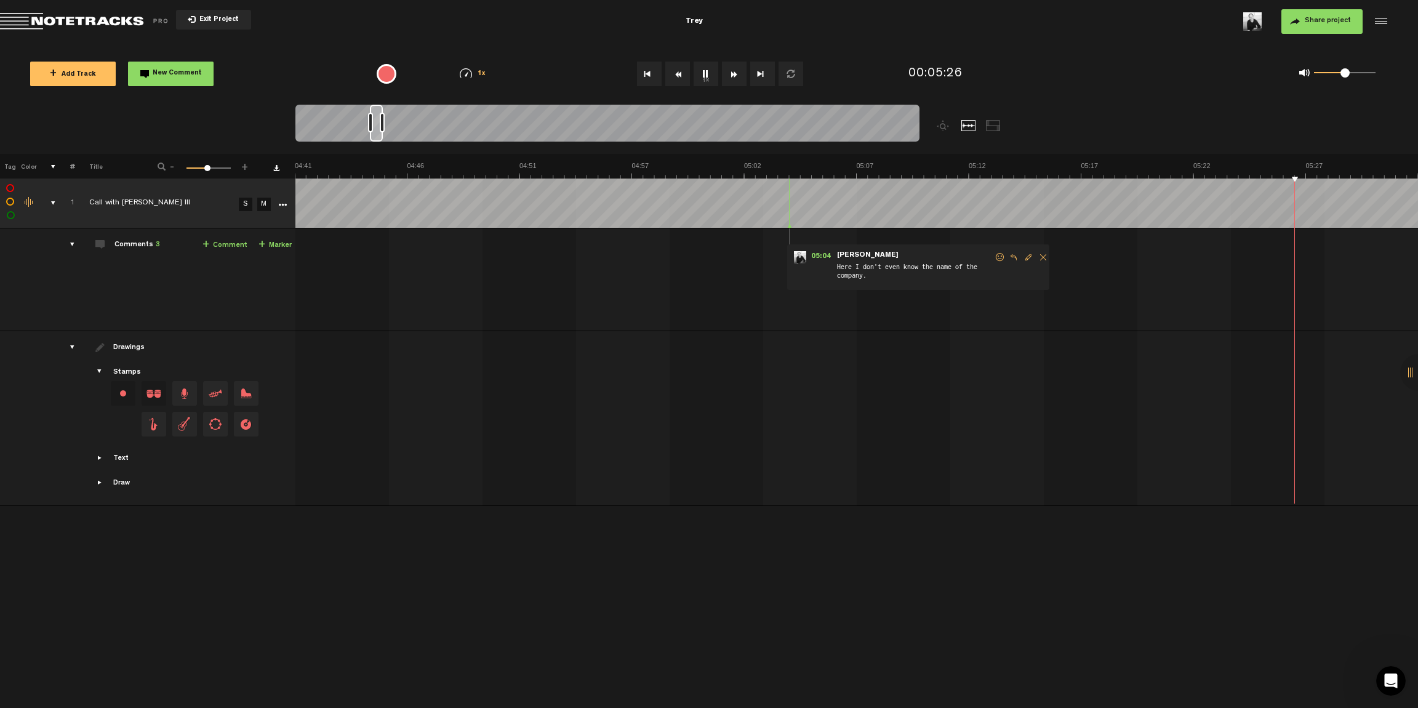
click at [72, 245] on tr "Comments 3 + Comment + Marker 1 Call with [PERSON_NAME] lll S M Call with [PERS…" at bounding box center [709, 279] width 1419 height 103
click at [70, 244] on div "comments" at bounding box center [67, 244] width 19 height 12
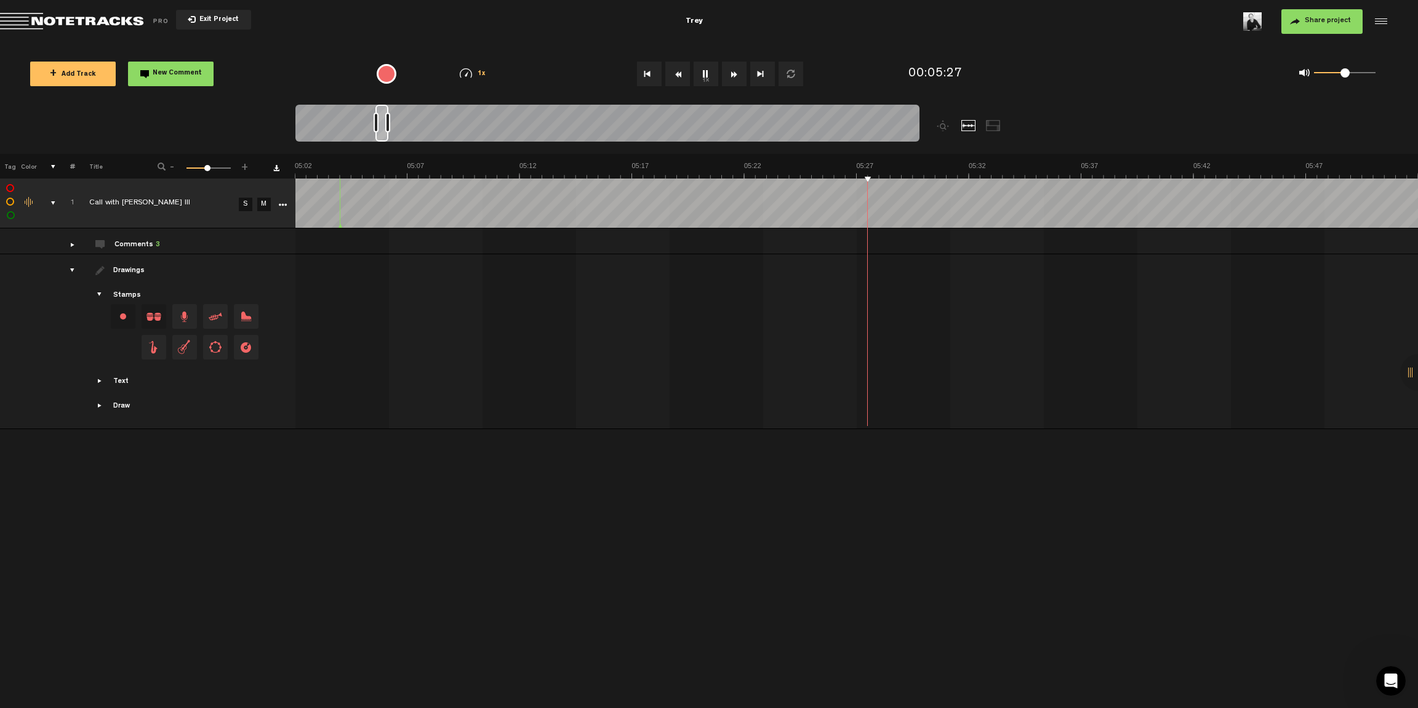
click at [70, 244] on div "comments" at bounding box center [67, 244] width 19 height 12
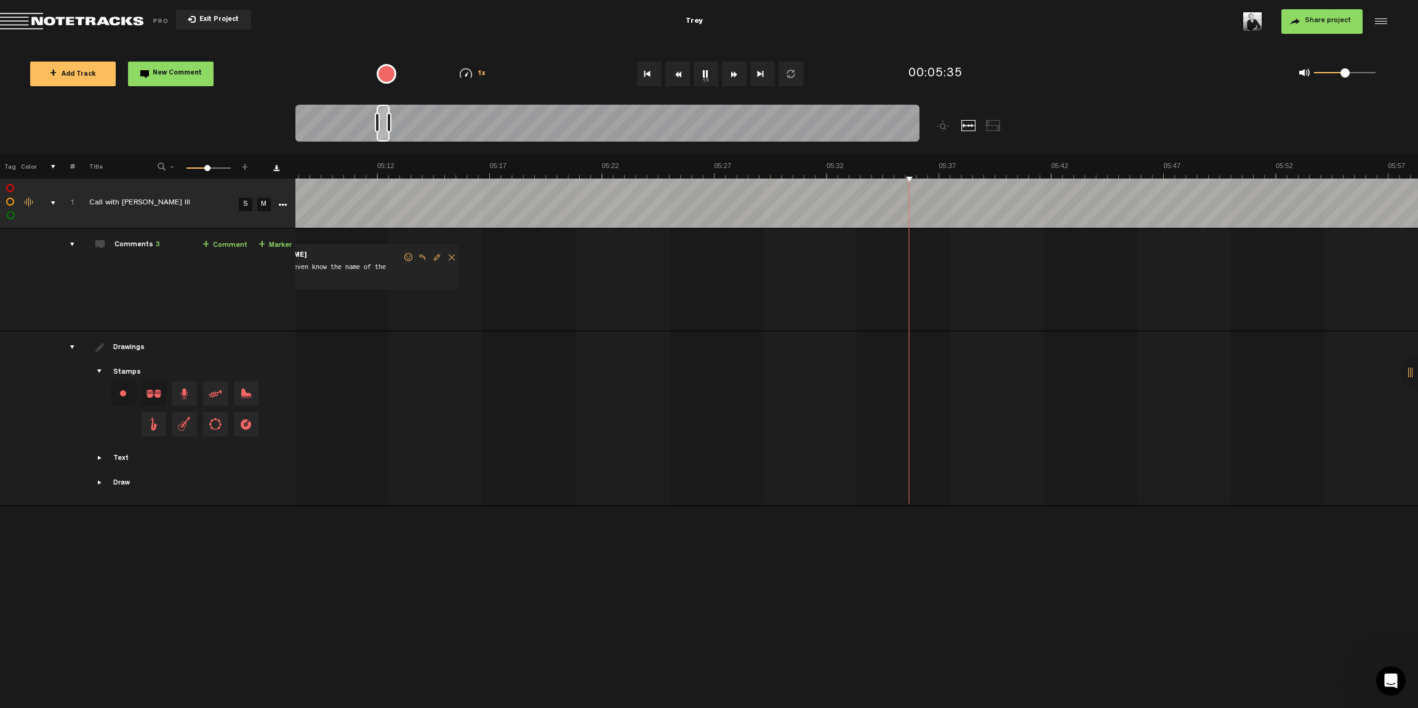
scroll to position [0, 6888]
type textarea "This is false. [PERSON_NAME] is not a partner. He wants nothing to do with SIG."
click at [930, 294] on icon "comment" at bounding box center [952, 295] width 48 height 12
click at [96, 459] on span "Showcase text" at bounding box center [100, 458] width 10 height 10
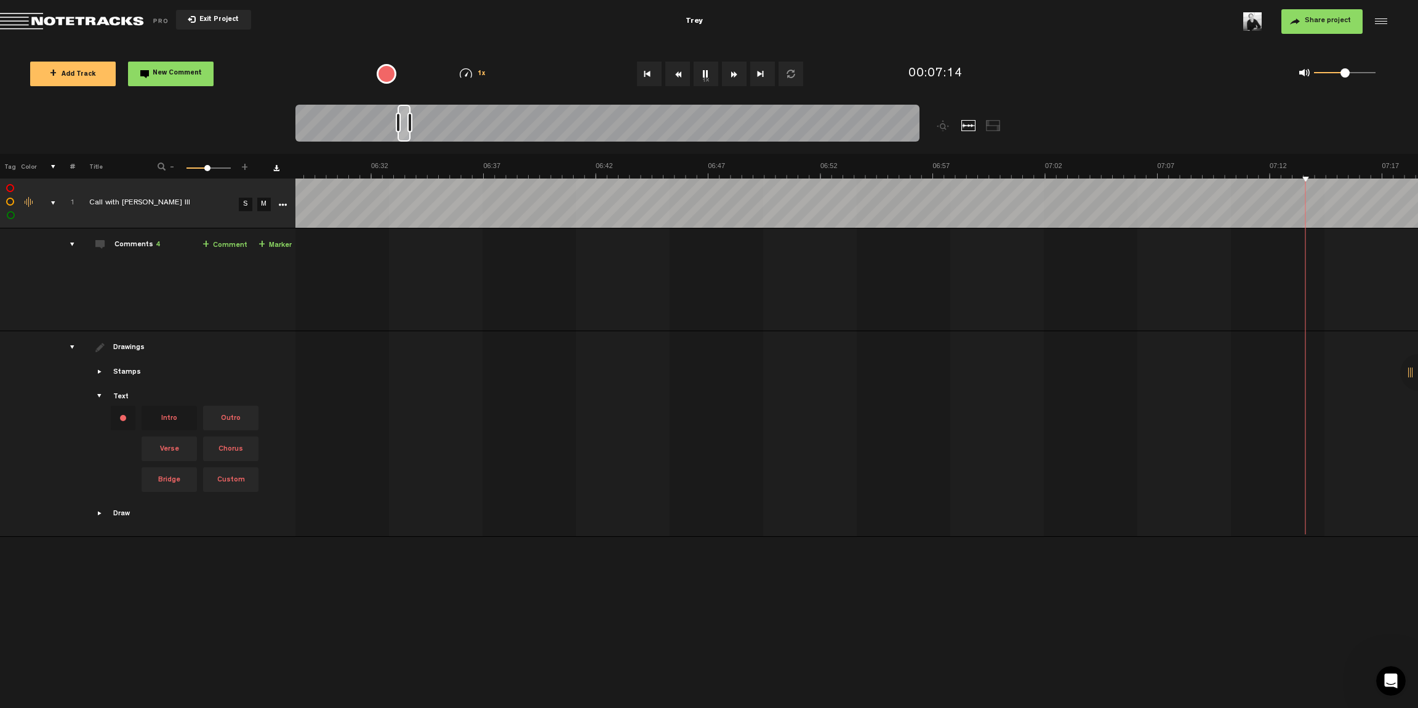
scroll to position [0, 9135]
click at [97, 397] on span "Showcase text" at bounding box center [100, 396] width 10 height 10
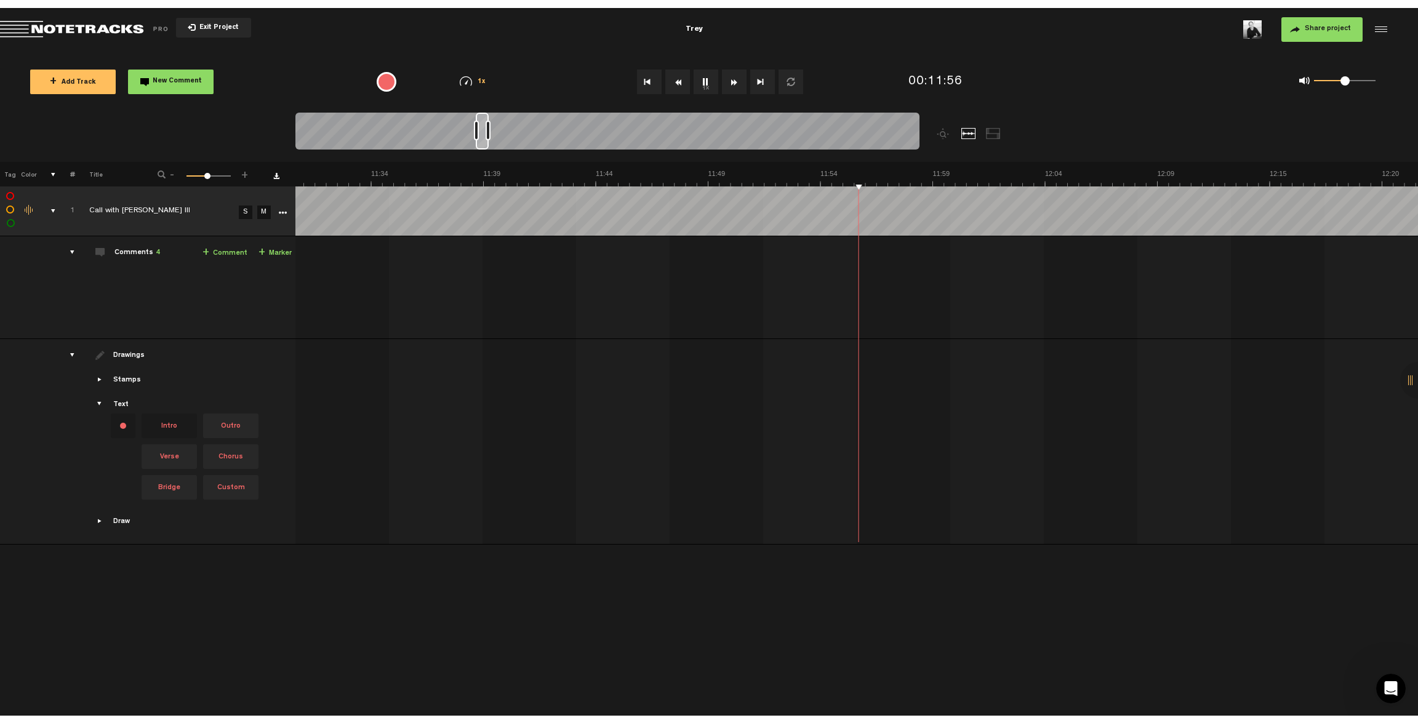
scroll to position [0, 15426]
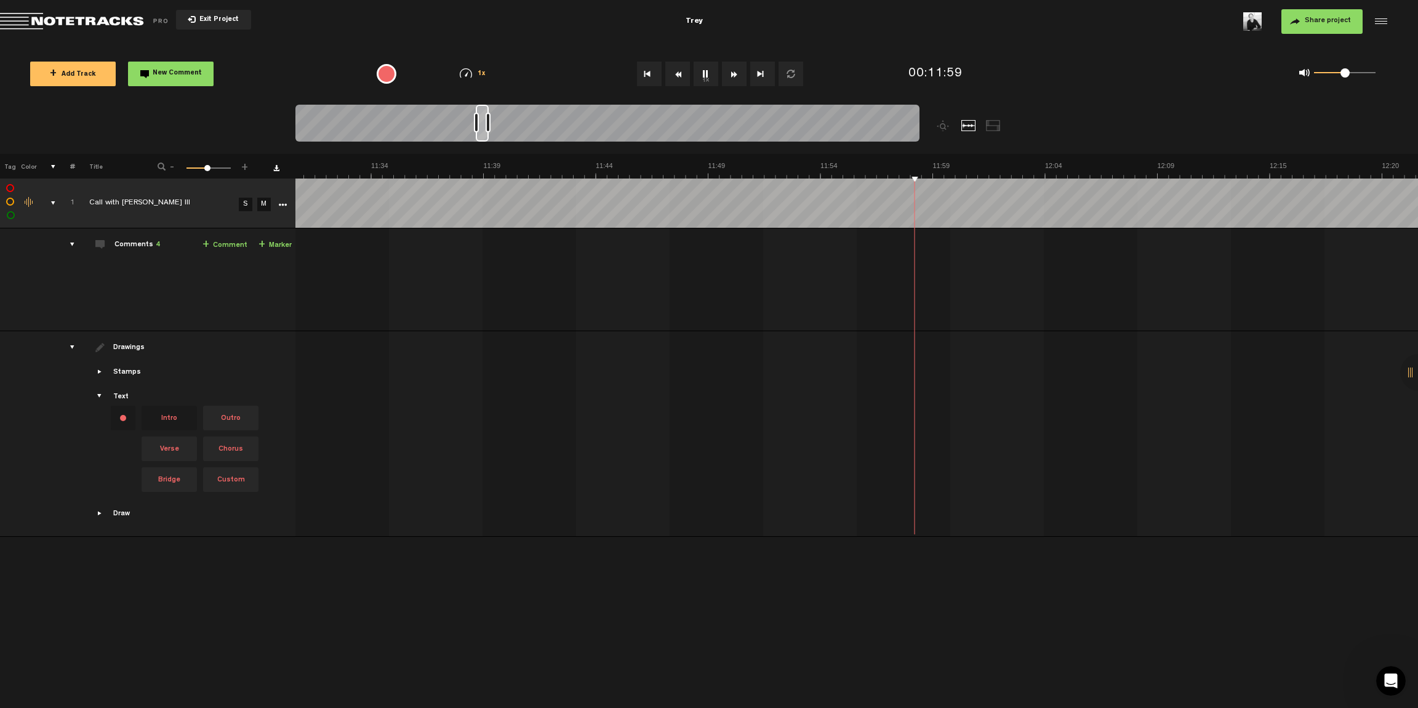
click at [710, 73] on button "1x" at bounding box center [706, 74] width 25 height 25
click at [556, 444] on td at bounding box center [856, 434] width 1123 height 206
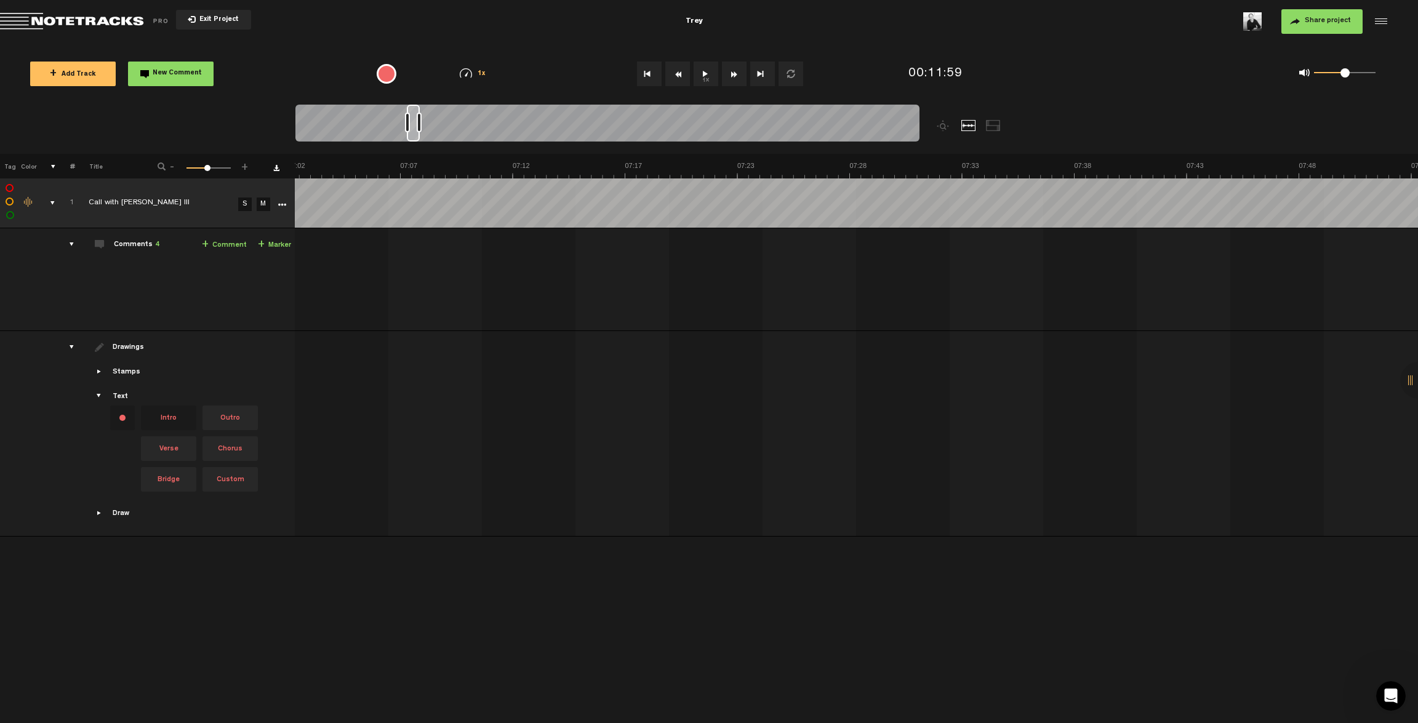
scroll to position [0, 9443]
click at [930, 126] on div at bounding box center [993, 125] width 15 height 11
click at [930, 126] on div at bounding box center [685, 129] width 780 height 49
click at [930, 128] on div at bounding box center [968, 125] width 15 height 11
click at [930, 128] on div at bounding box center [944, 125] width 15 height 11
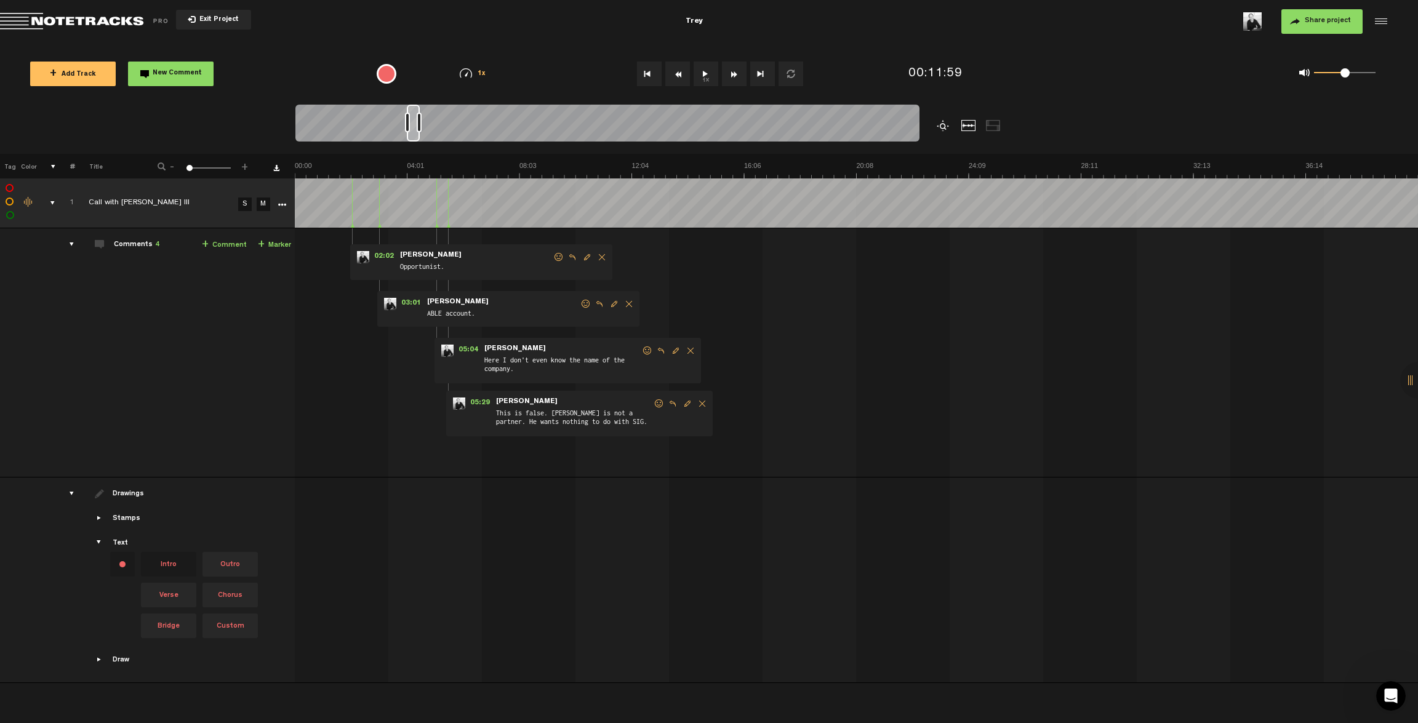
scroll to position [0, 0]
